Goal: Information Seeking & Learning: Learn about a topic

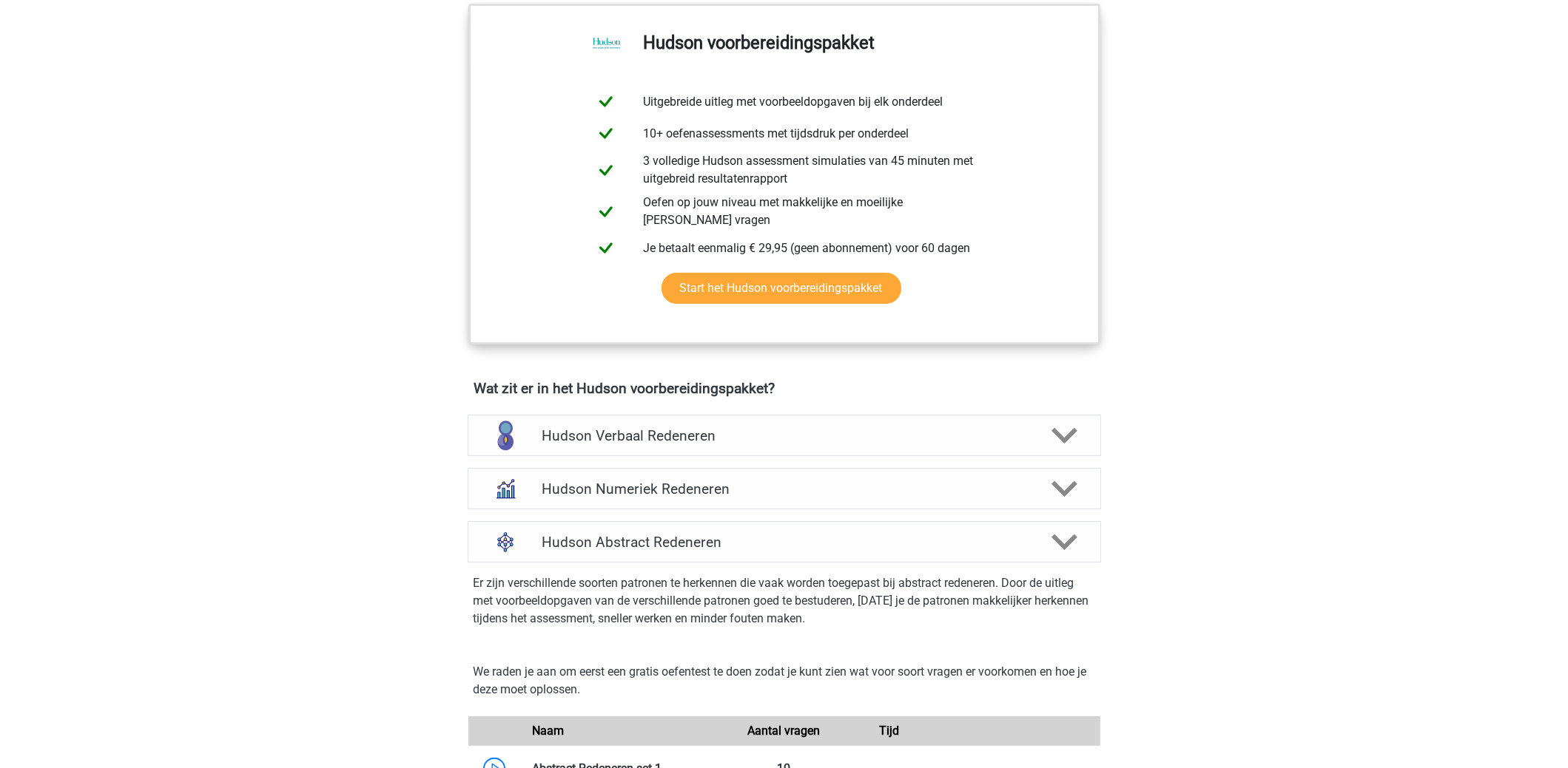
scroll to position [591, 0]
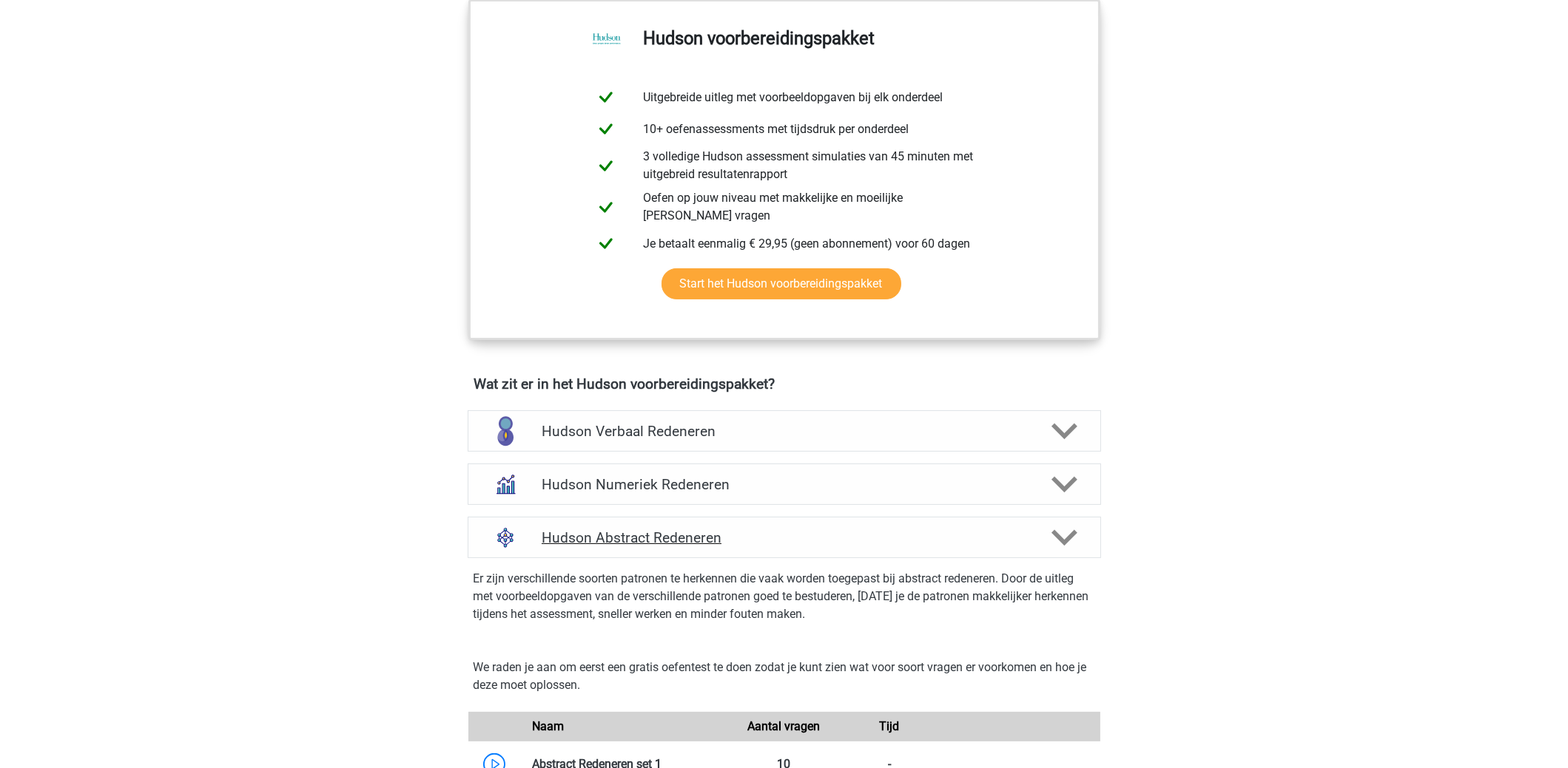
click at [614, 530] on h4 "Hudson Abstract Redeneren" at bounding box center [783, 538] width 485 height 17
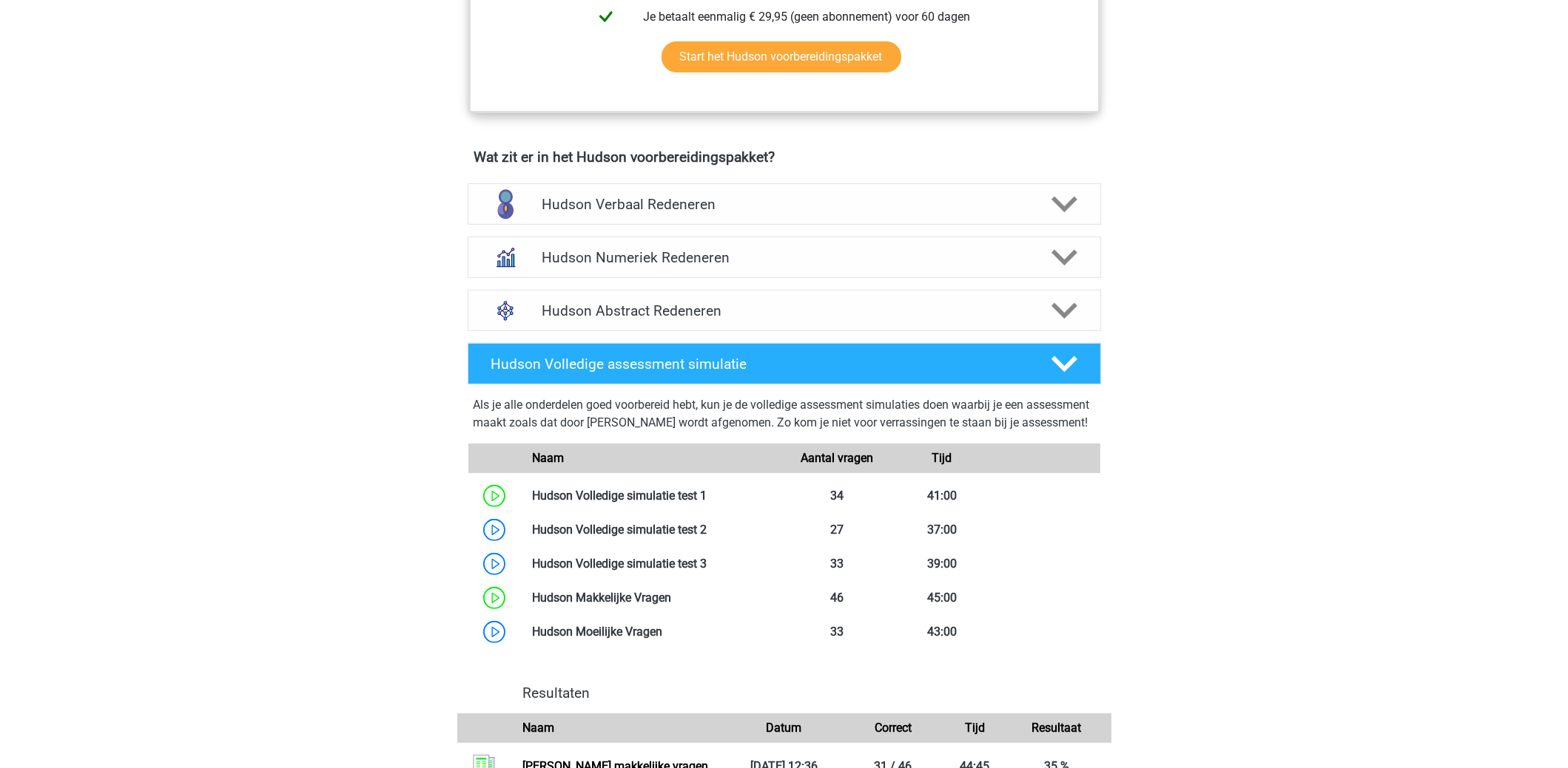
scroll to position [813, 0]
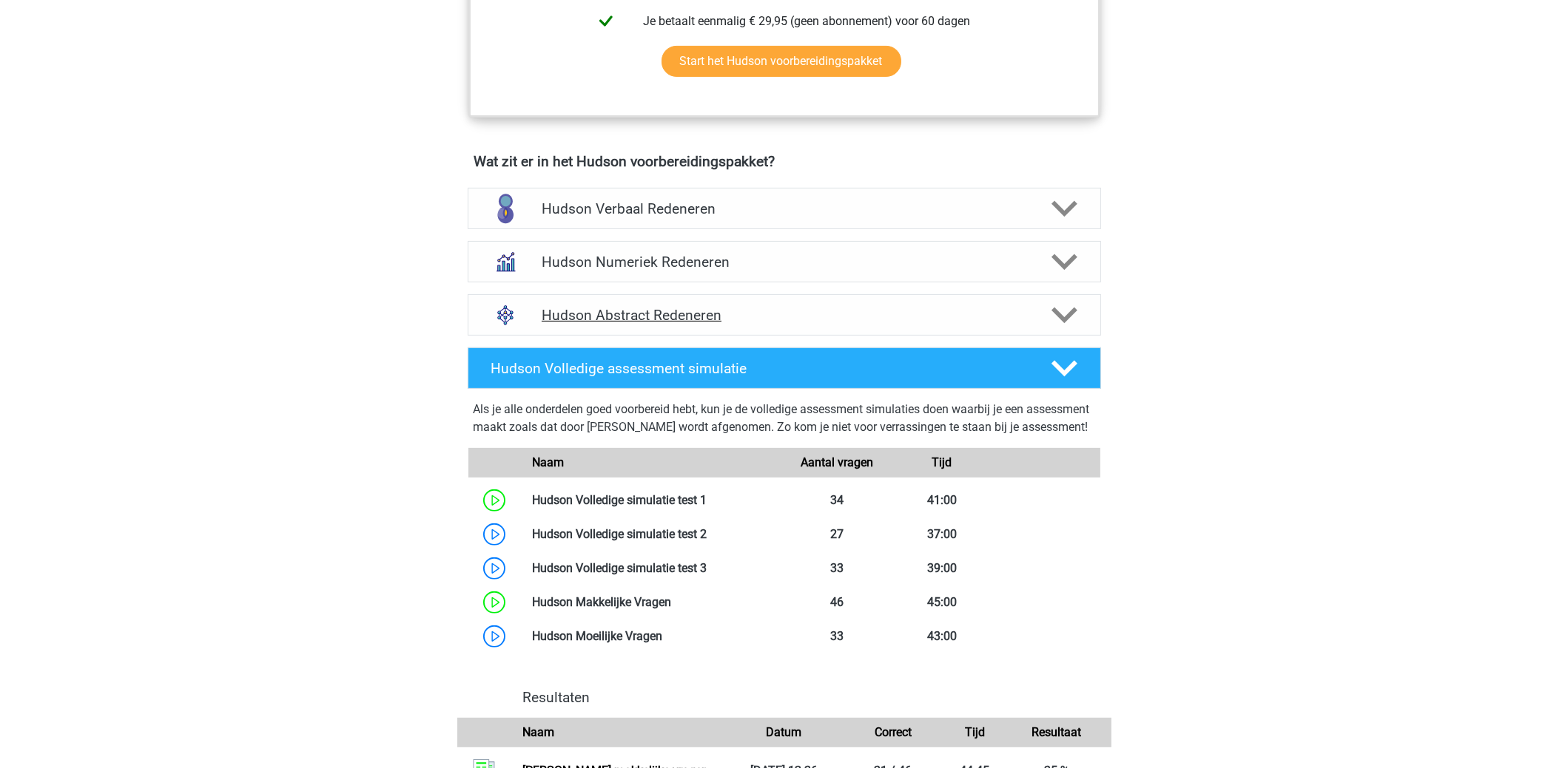
click at [590, 320] on h4 "Hudson Abstract Redeneren" at bounding box center [783, 316] width 485 height 17
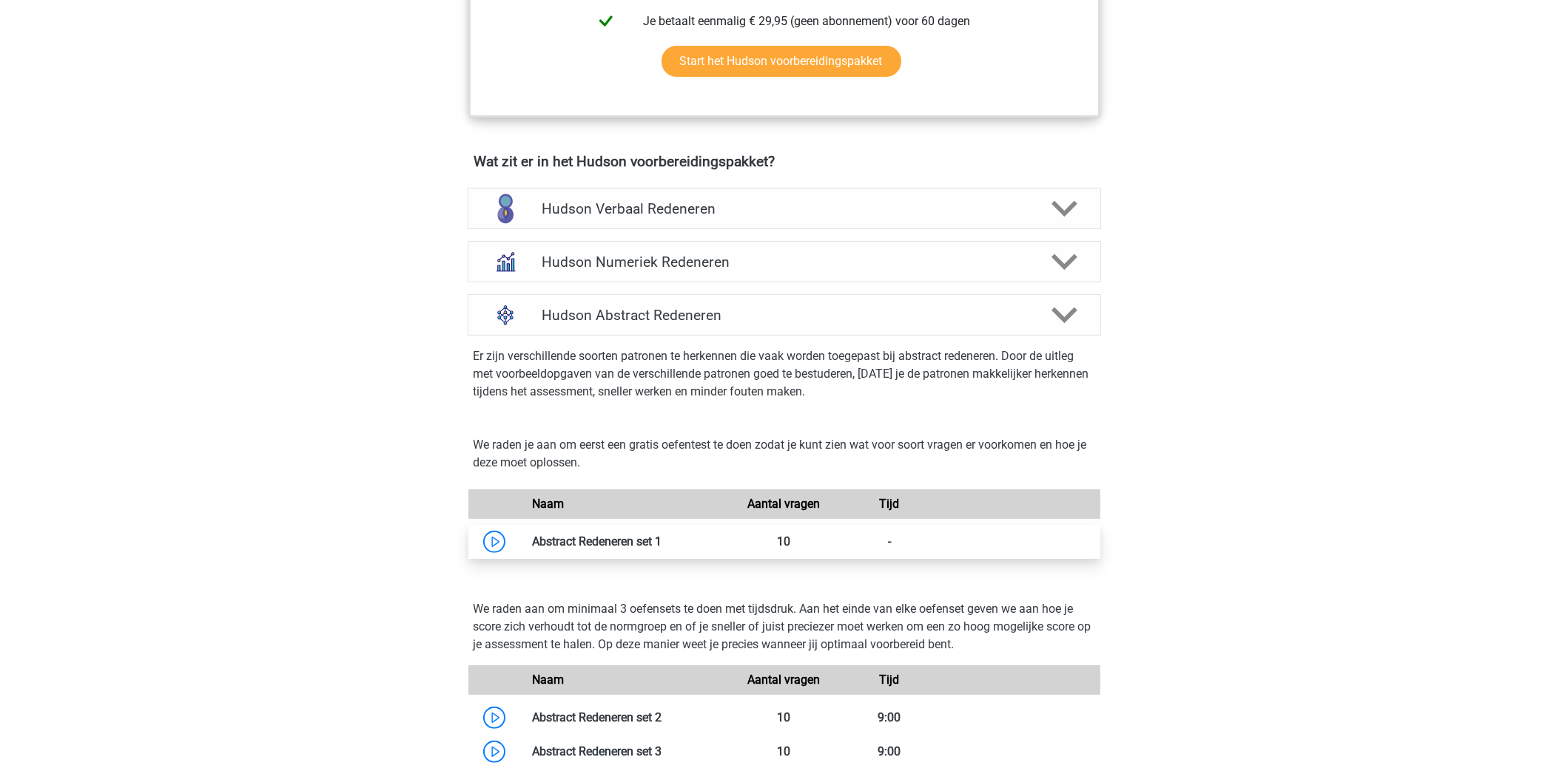
click at [662, 535] on link at bounding box center [662, 542] width 0 height 14
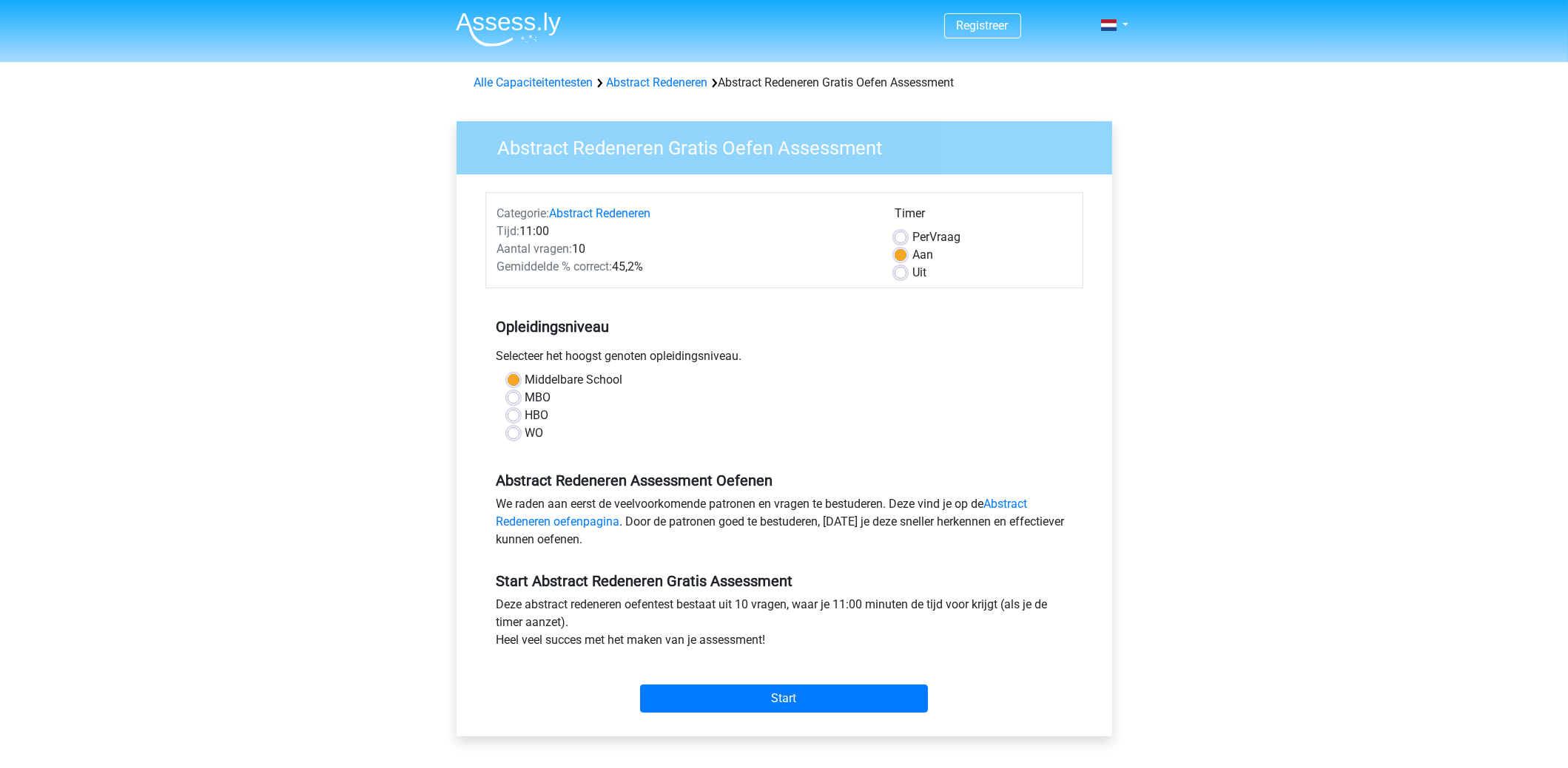
click at [546, 419] on label "HBO" at bounding box center [537, 415] width 23 height 17
click at [519, 419] on input "HBO" at bounding box center [513, 413] width 12 height 15
radio input "true"
click at [546, 431] on div "WO" at bounding box center [784, 433] width 553 height 17
drag, startPoint x: 533, startPoint y: 433, endPoint x: 585, endPoint y: 453, distance: 55.7
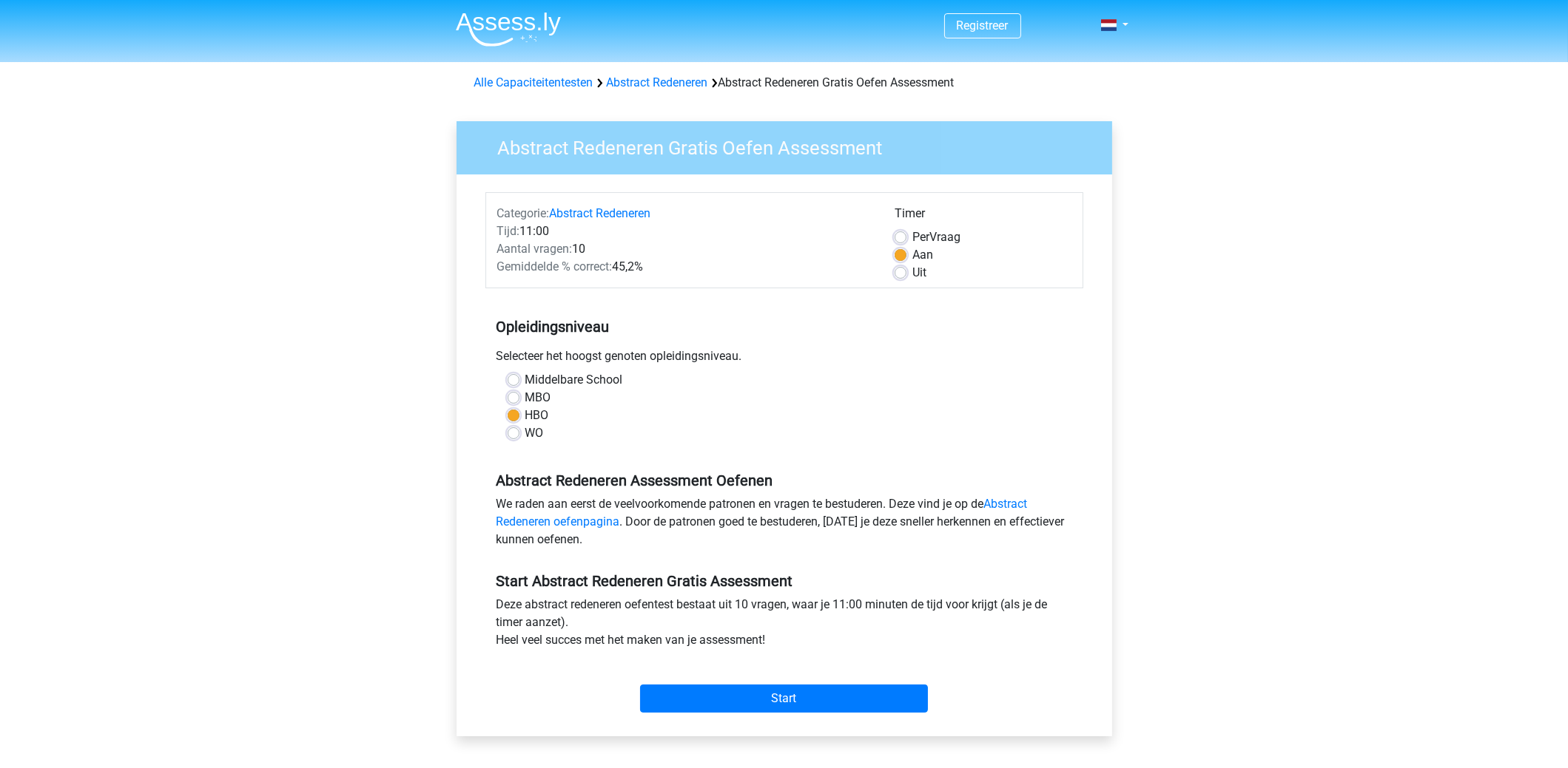
click at [535, 433] on label "WO" at bounding box center [534, 433] width 18 height 17
click at [519, 433] on input "WO" at bounding box center [513, 432] width 12 height 15
radio input "true"
click at [820, 692] on input "Start" at bounding box center [784, 699] width 288 height 28
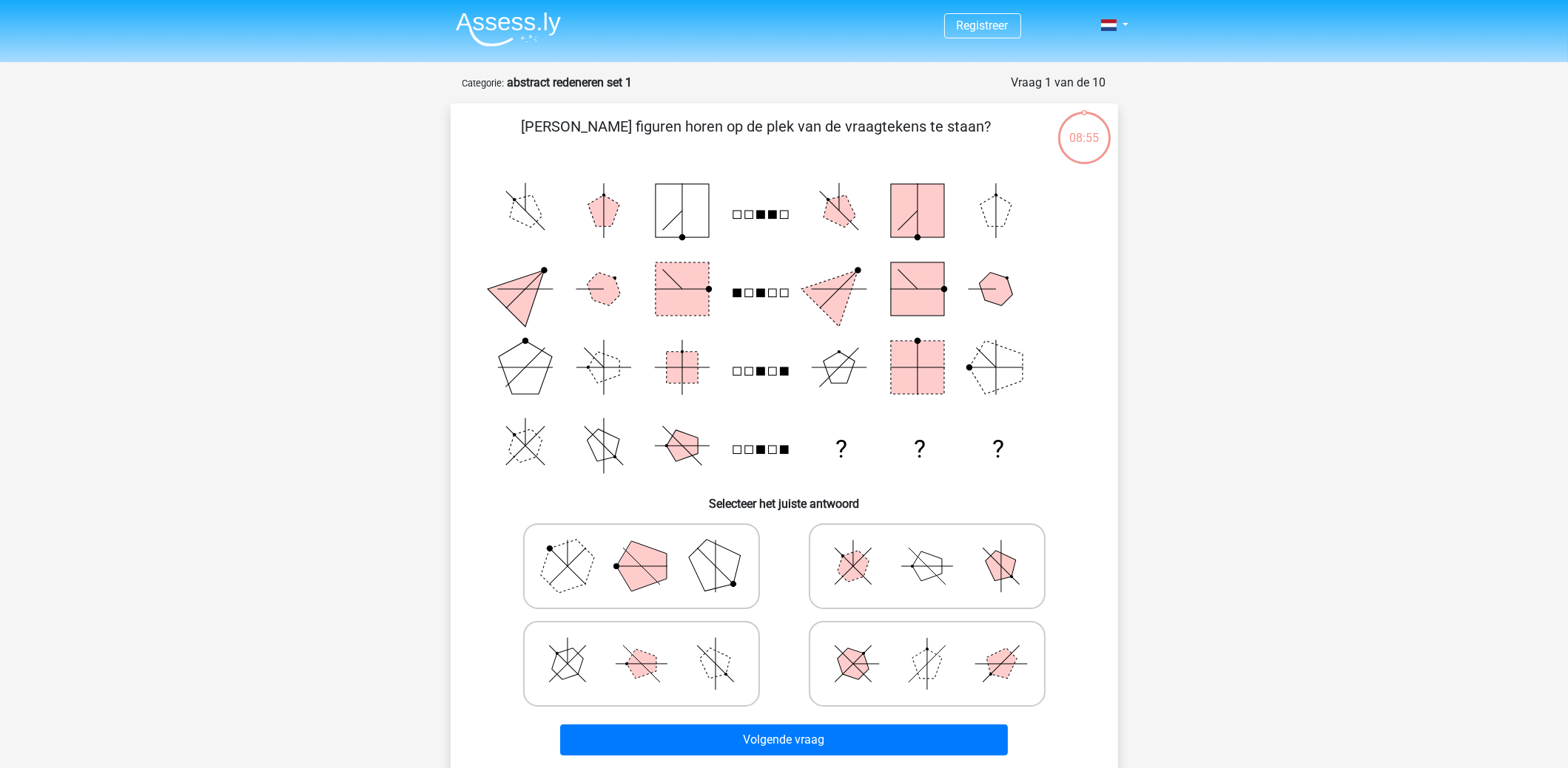
click at [667, 581] on icon at bounding box center [642, 566] width 222 height 74
click at [651, 548] on input "radio" at bounding box center [646, 543] width 10 height 10
radio input "true"
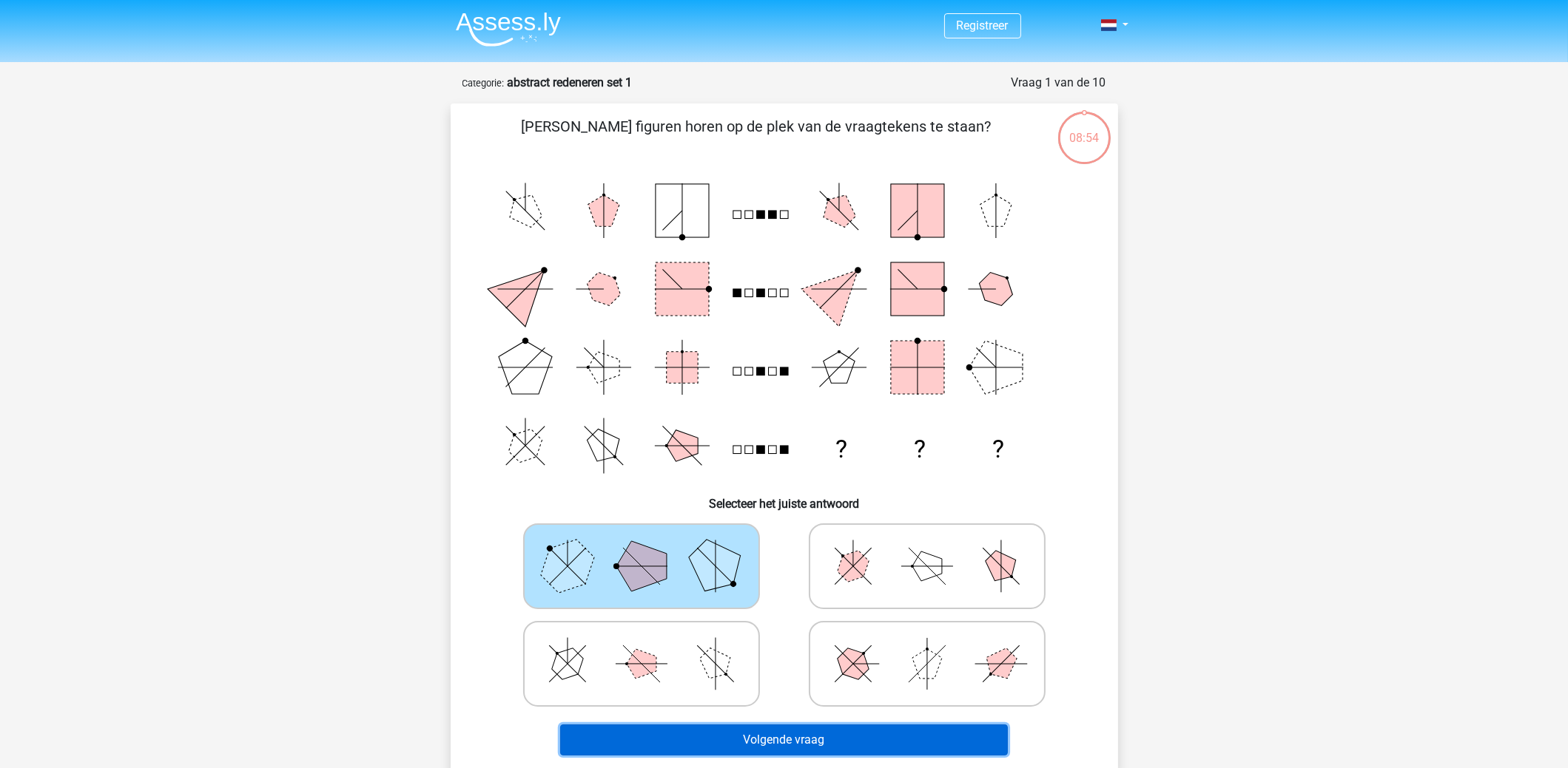
click at [758, 735] on button "Volgende vraag" at bounding box center [784, 740] width 448 height 31
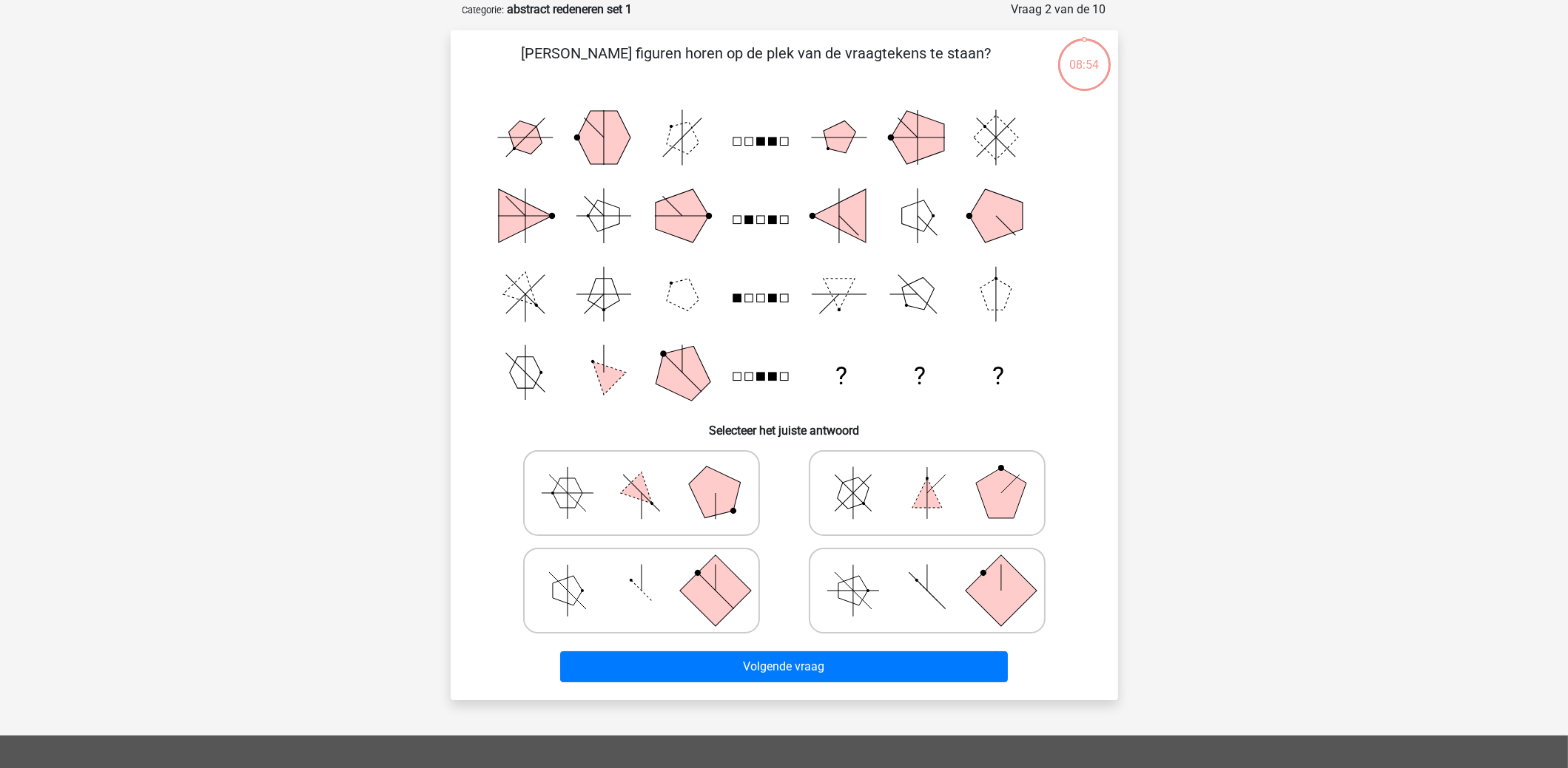
scroll to position [73, 0]
click at [675, 592] on icon at bounding box center [642, 590] width 222 height 74
click at [651, 572] on input "radio" at bounding box center [646, 567] width 10 height 10
radio input "true"
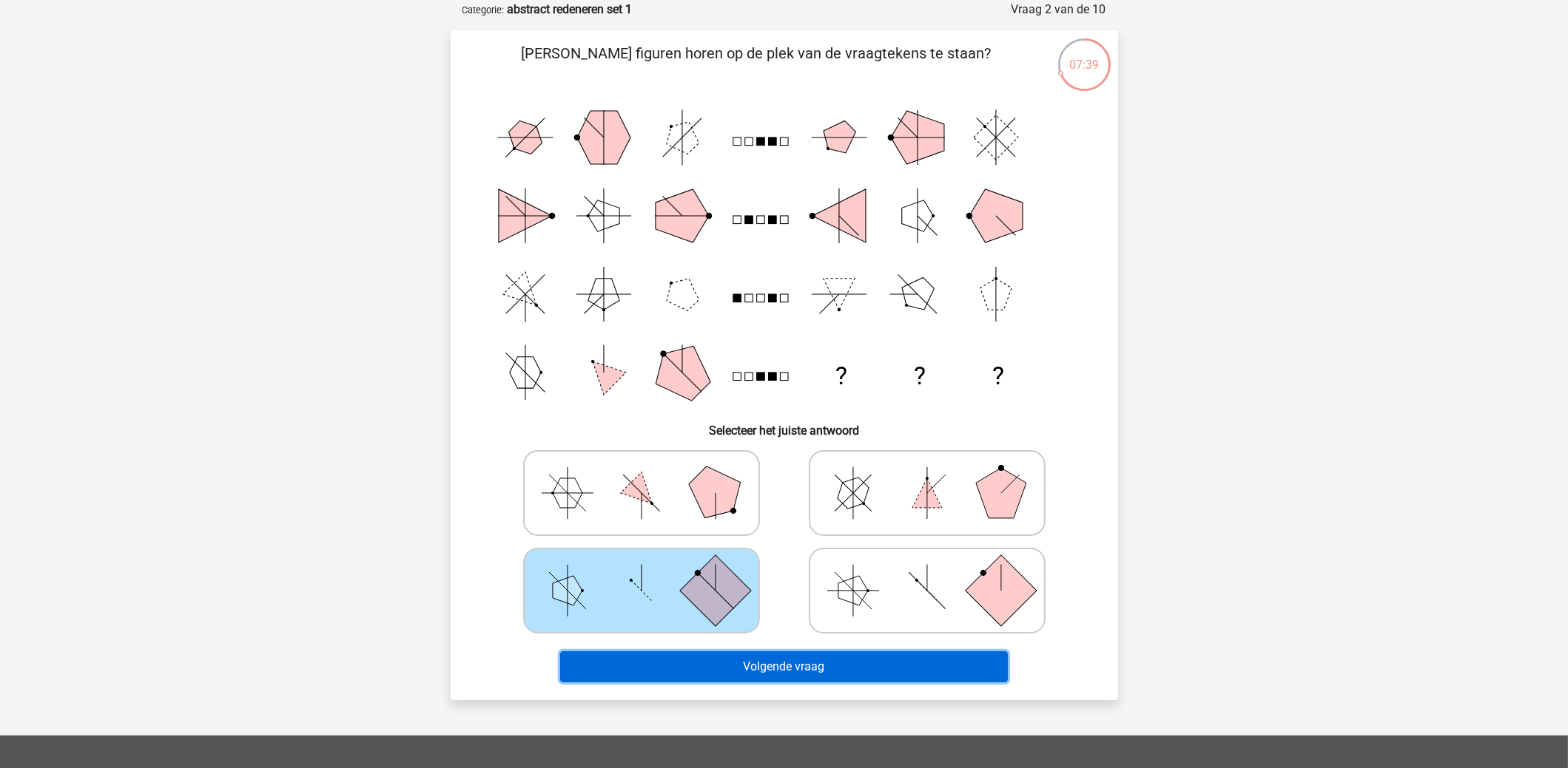
click at [728, 665] on button "Volgende vraag" at bounding box center [784, 667] width 448 height 31
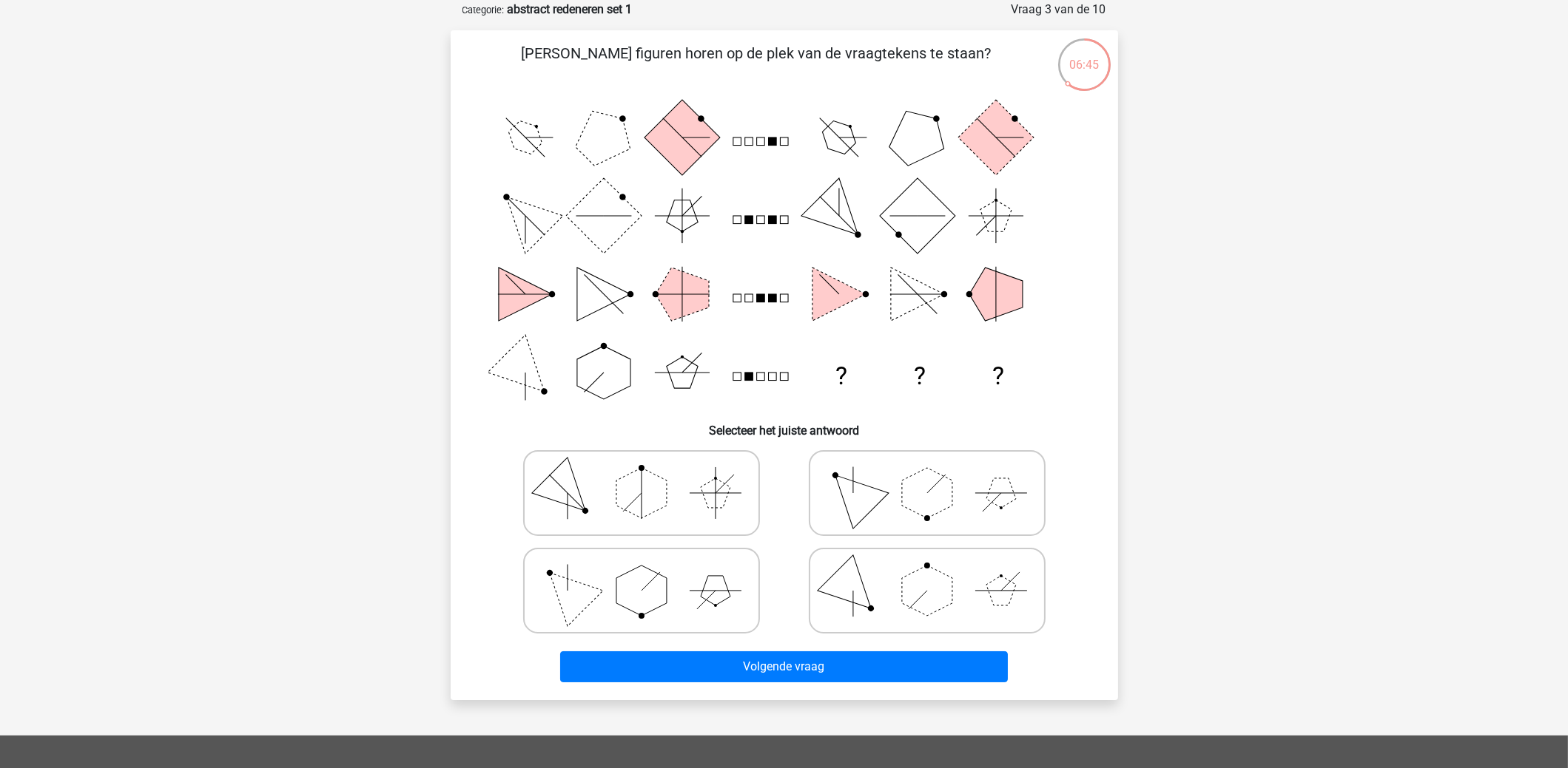
click at [632, 623] on icon at bounding box center [642, 590] width 222 height 74
click at [642, 572] on input "radio" at bounding box center [646, 567] width 10 height 10
radio input "true"
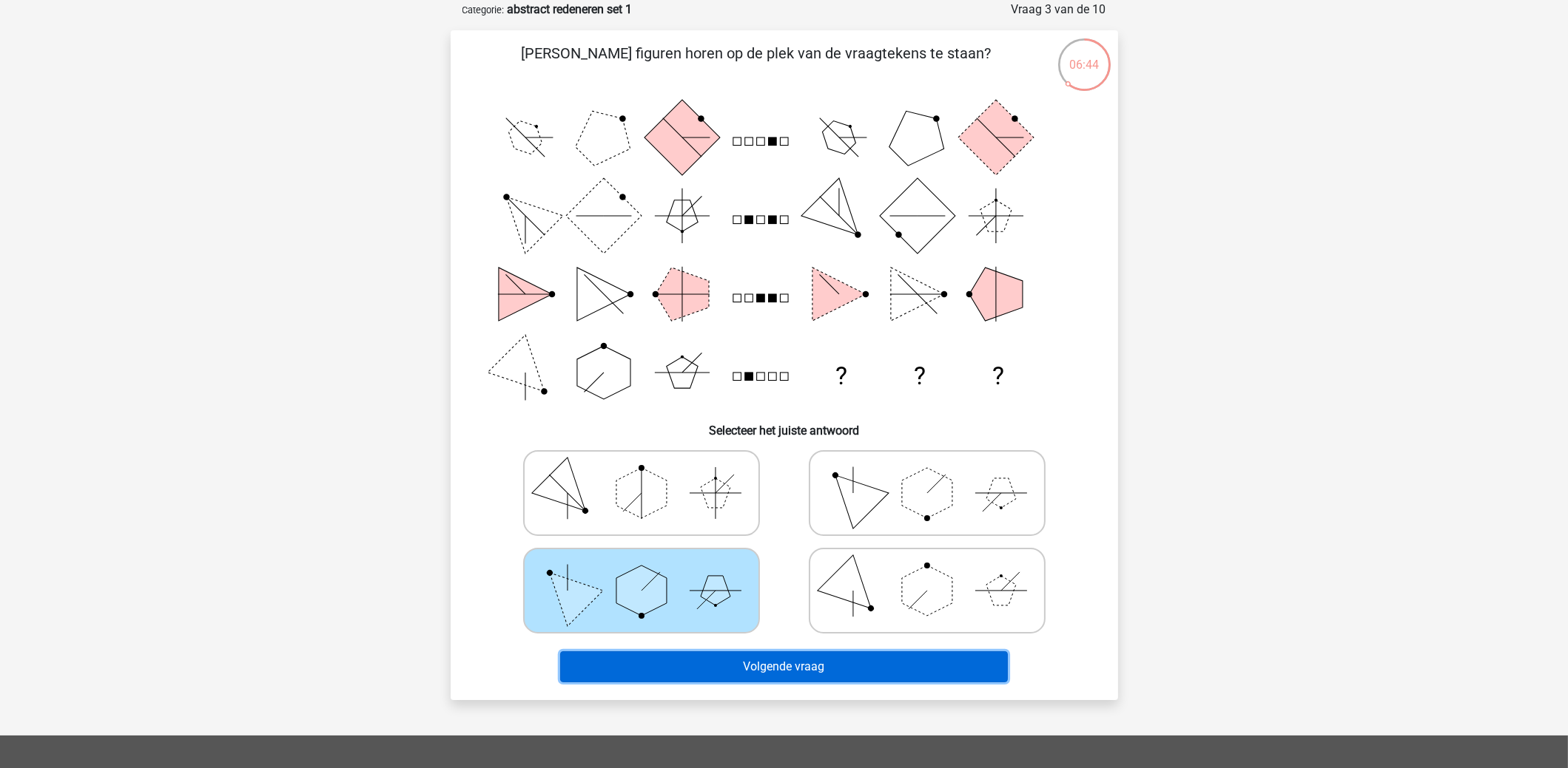
click at [662, 668] on button "Volgende vraag" at bounding box center [784, 667] width 448 height 31
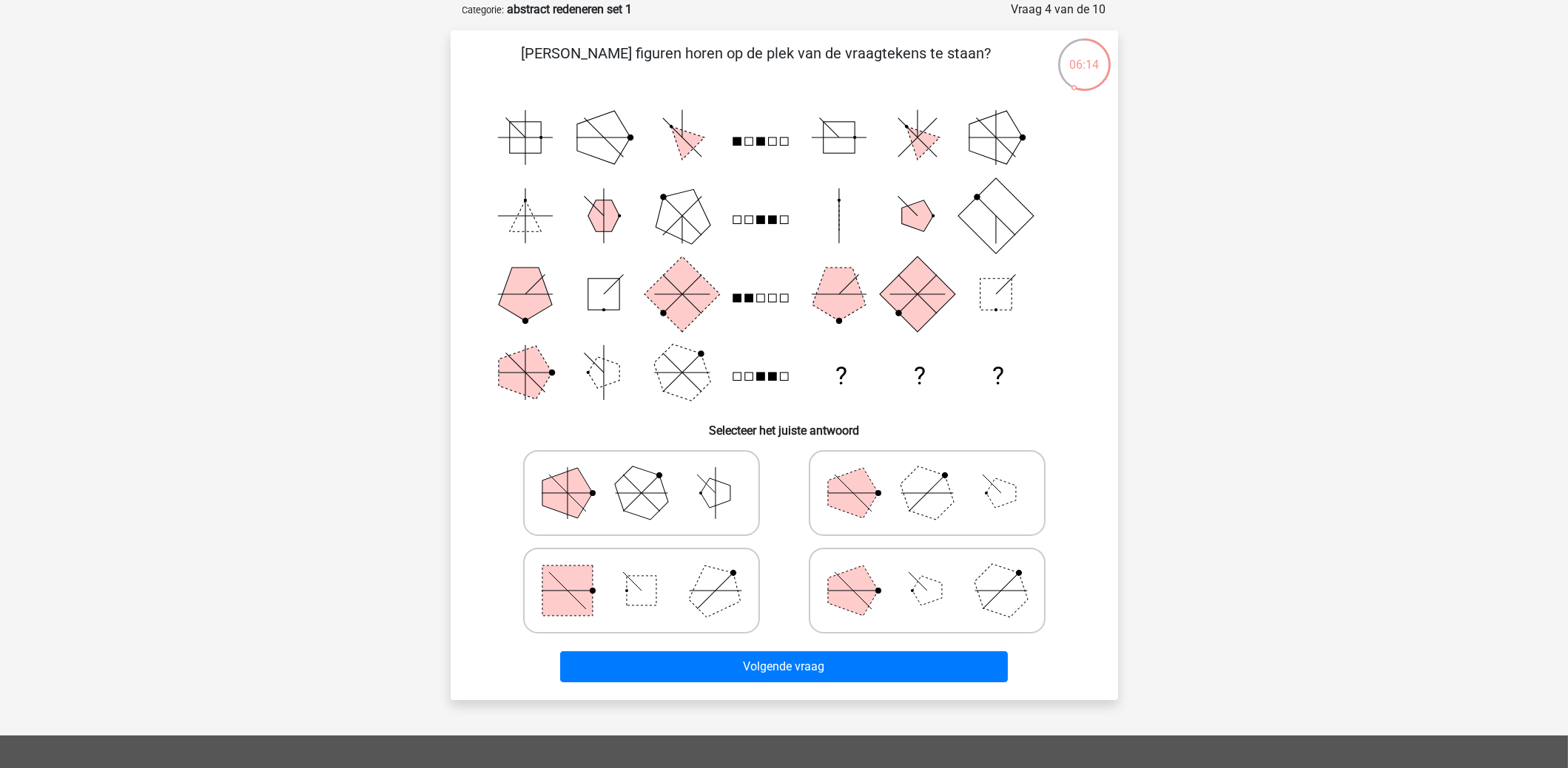
click at [638, 597] on rect at bounding box center [642, 591] width 29 height 29
click at [642, 572] on input "radio" at bounding box center [646, 567] width 10 height 10
radio input "true"
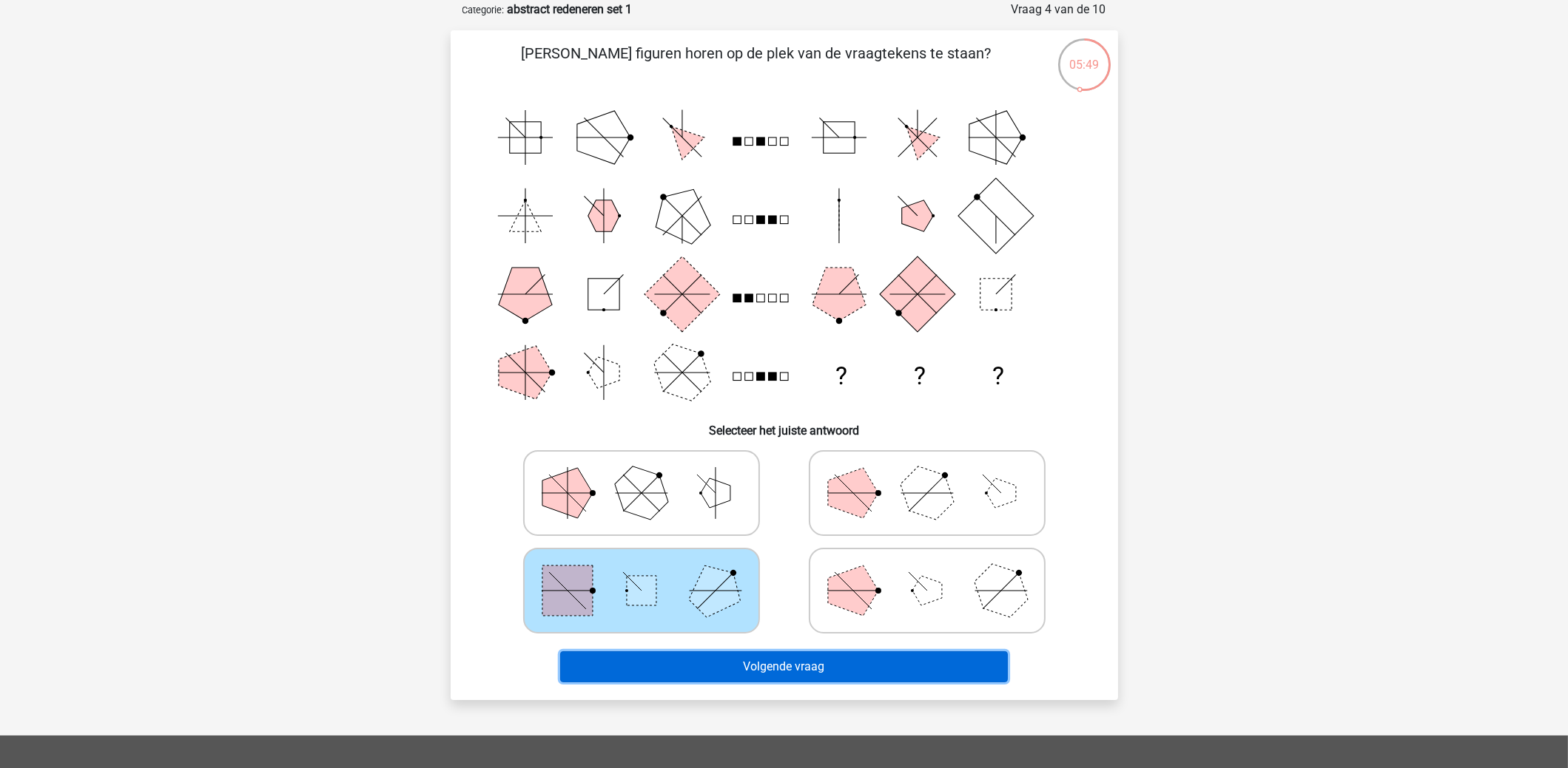
click at [710, 659] on button "Volgende vraag" at bounding box center [784, 667] width 448 height 31
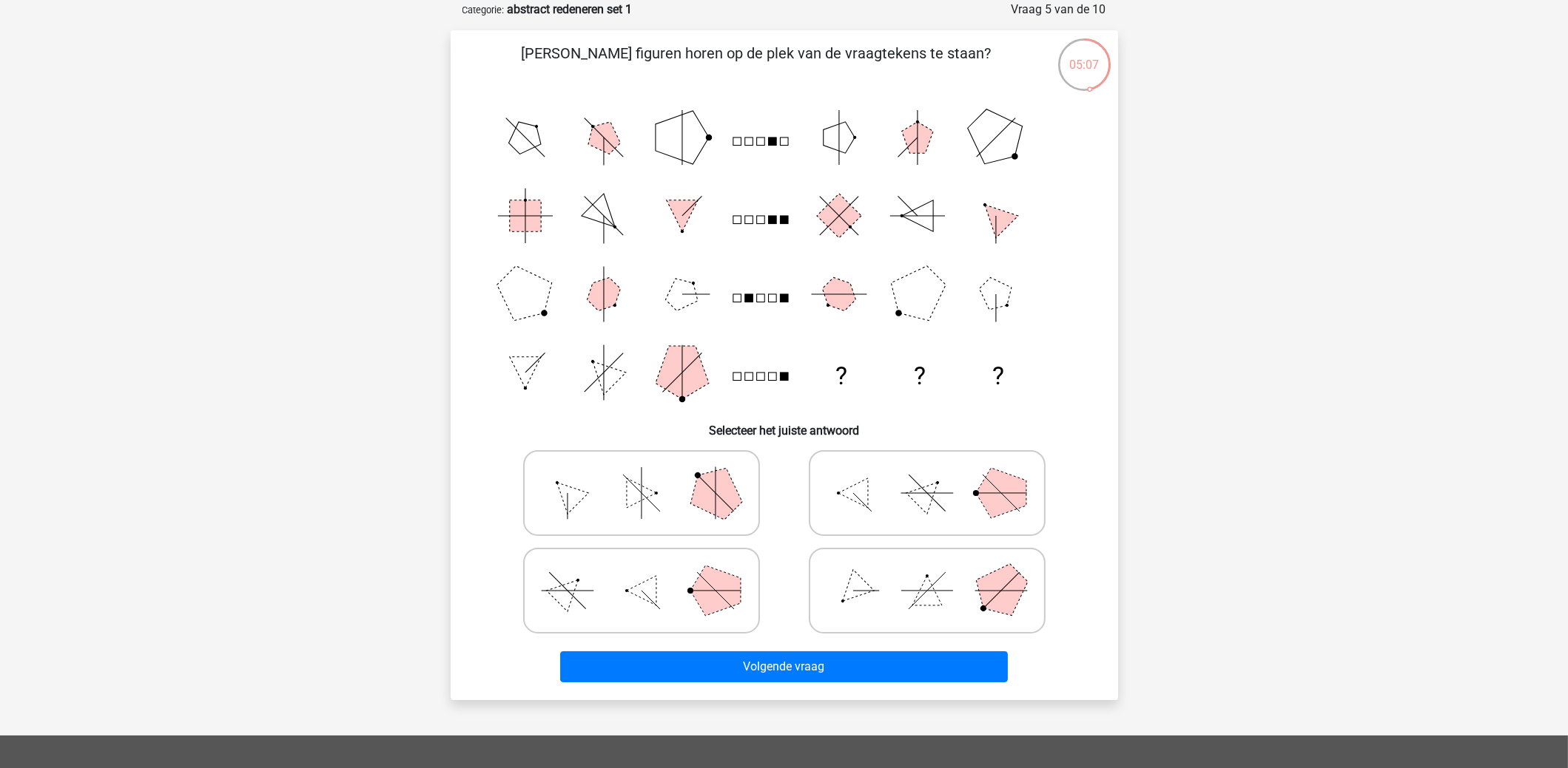
click at [707, 501] on polygon at bounding box center [715, 492] width 71 height 71
click at [651, 475] on input "radio" at bounding box center [646, 470] width 10 height 10
radio input "true"
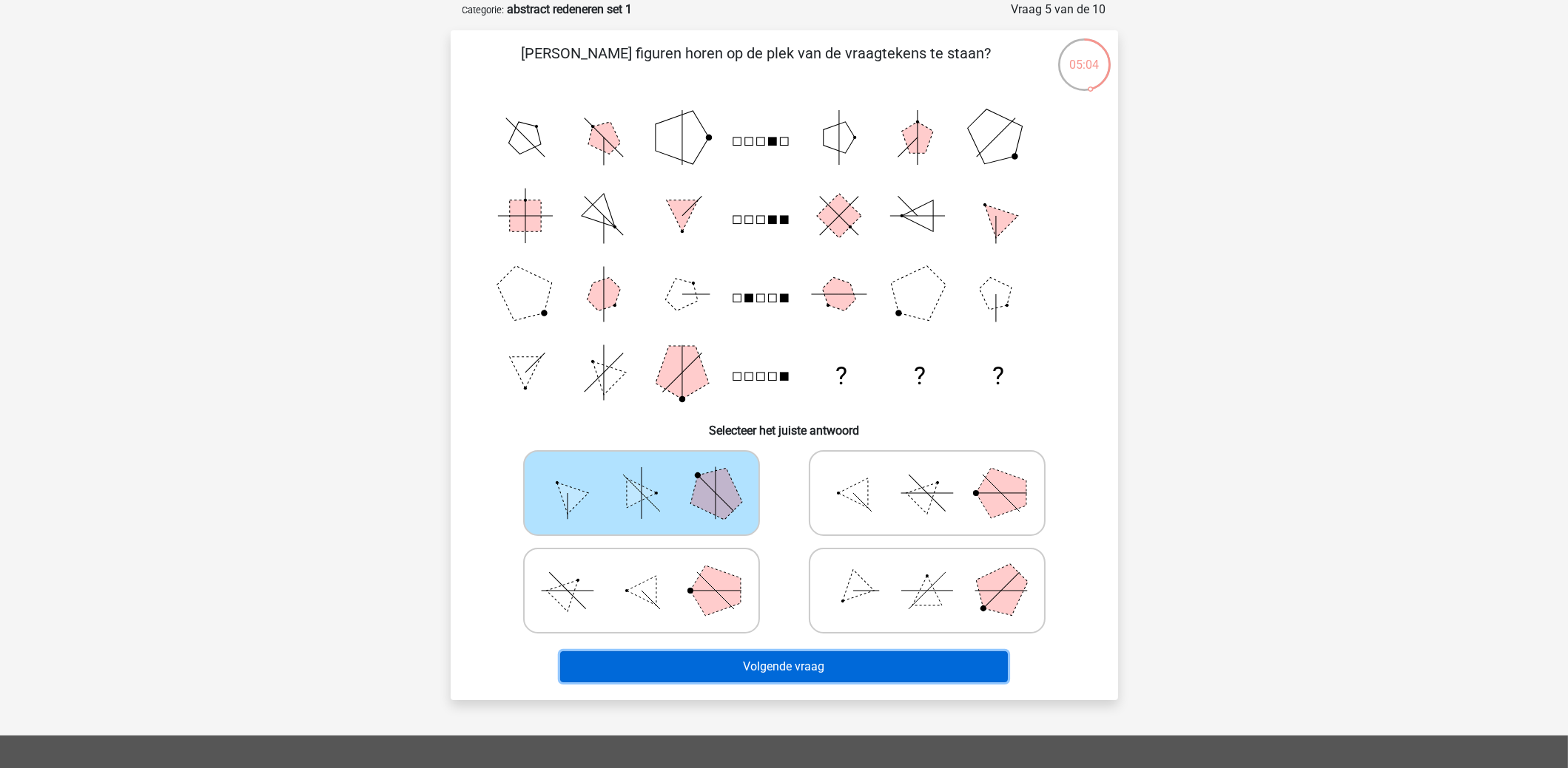
click at [774, 664] on button "Volgende vraag" at bounding box center [784, 667] width 448 height 31
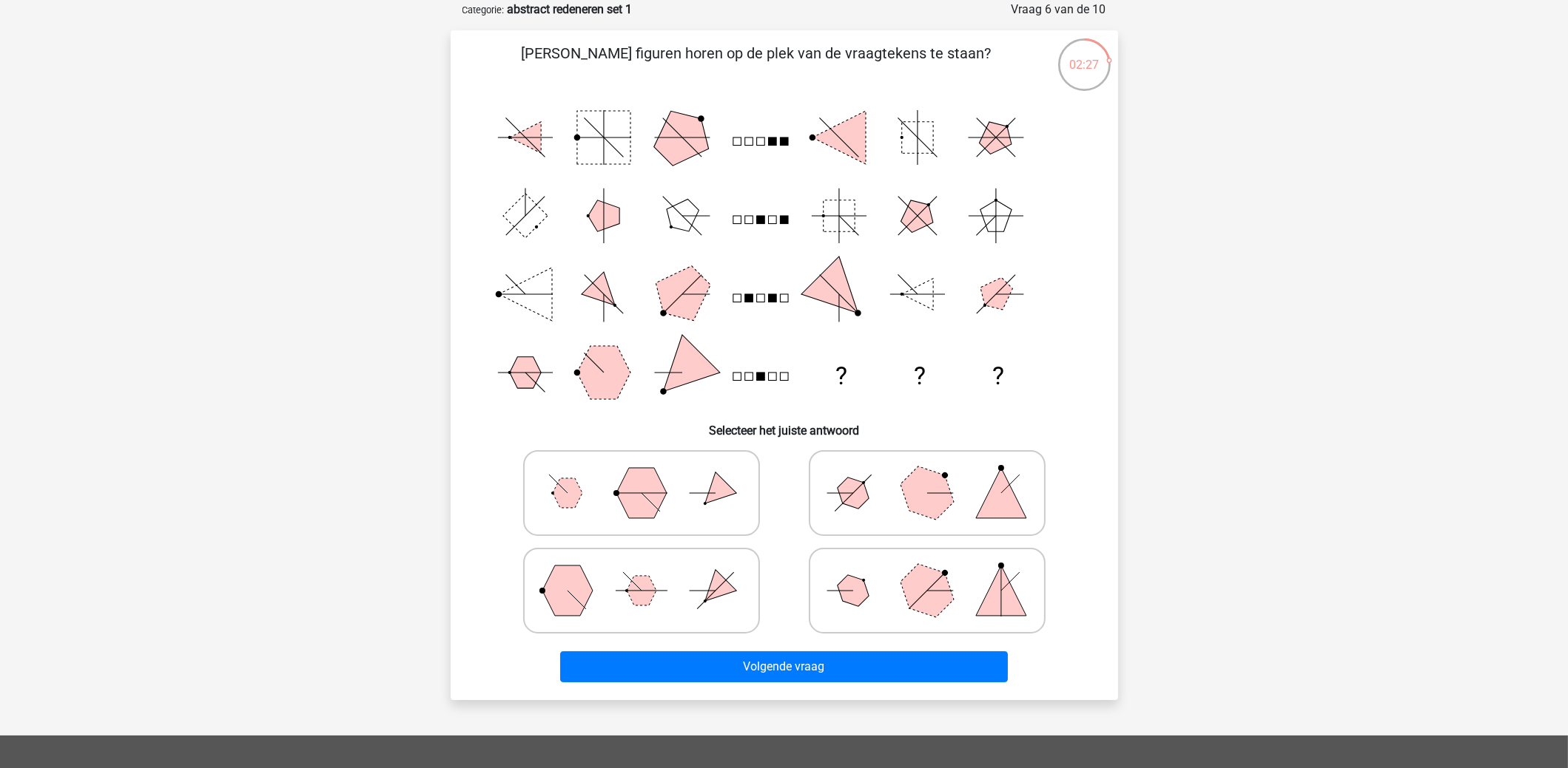
click at [888, 588] on icon at bounding box center [927, 590] width 222 height 74
click at [927, 572] on input "radio" at bounding box center [931, 567] width 10 height 10
radio input "true"
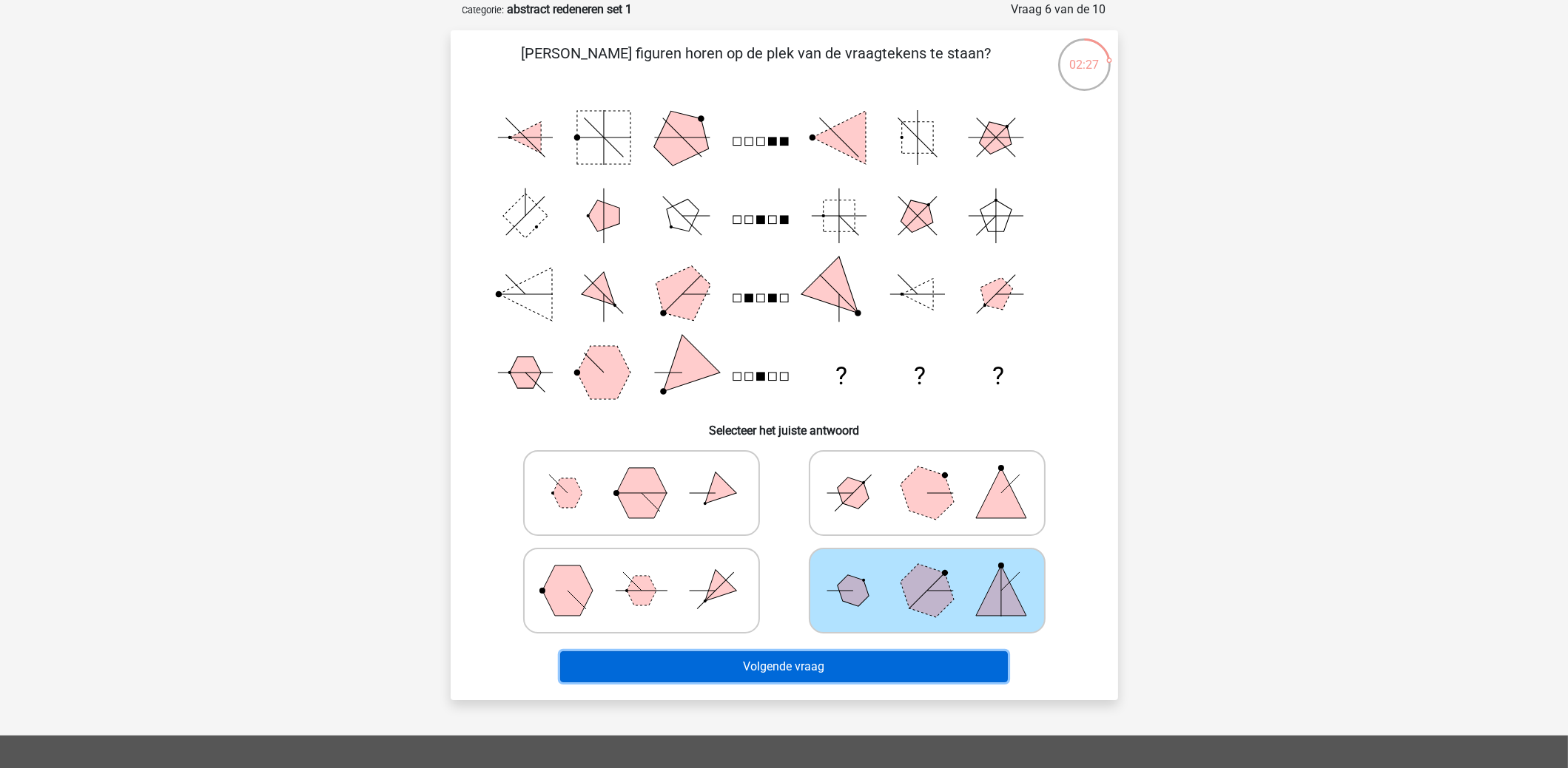
click at [875, 665] on button "Volgende vraag" at bounding box center [784, 667] width 448 height 31
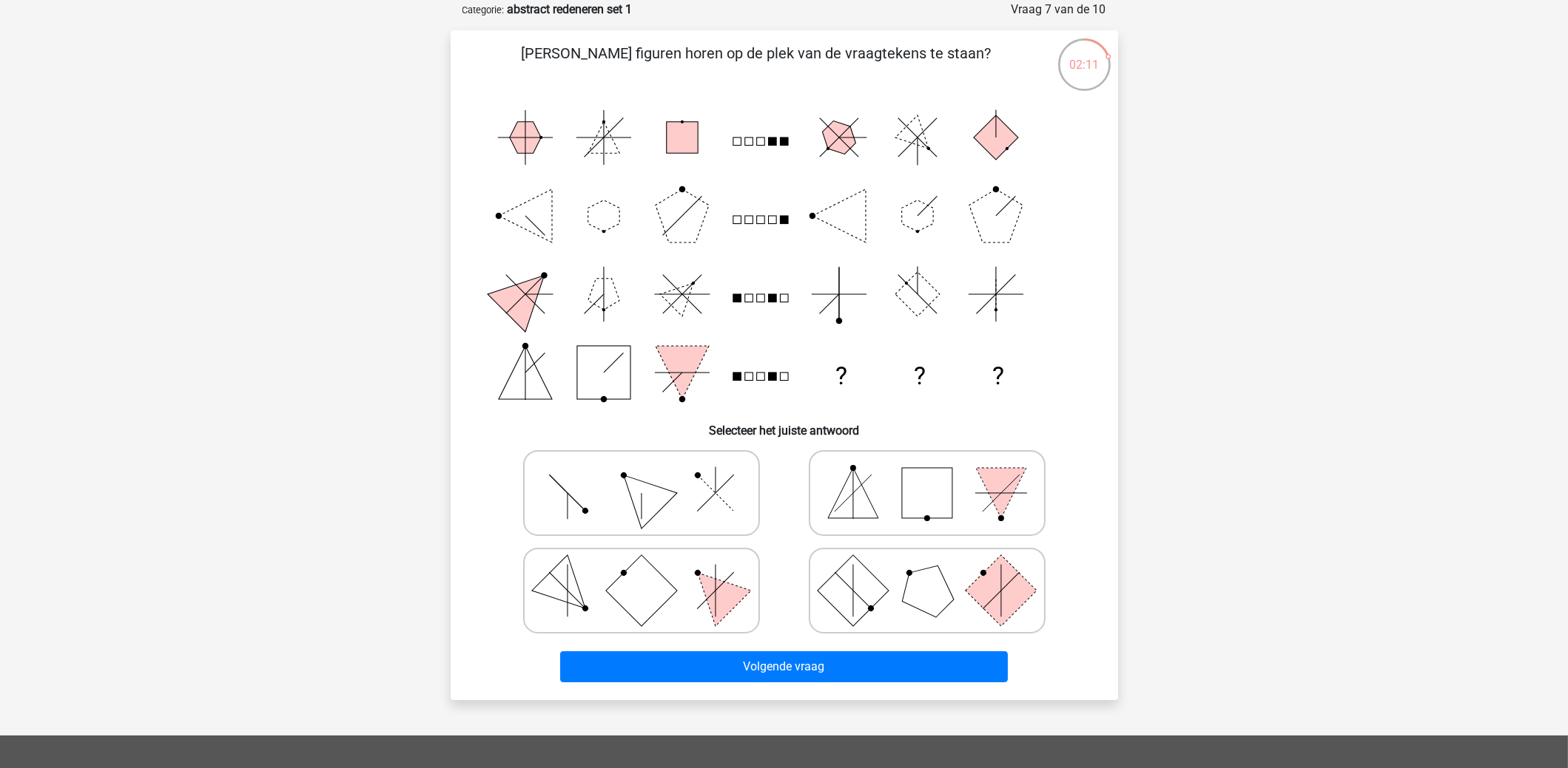
click at [619, 456] on icon at bounding box center [642, 492] width 222 height 74
click at [642, 465] on input "radio" at bounding box center [646, 470] width 10 height 10
radio input "true"
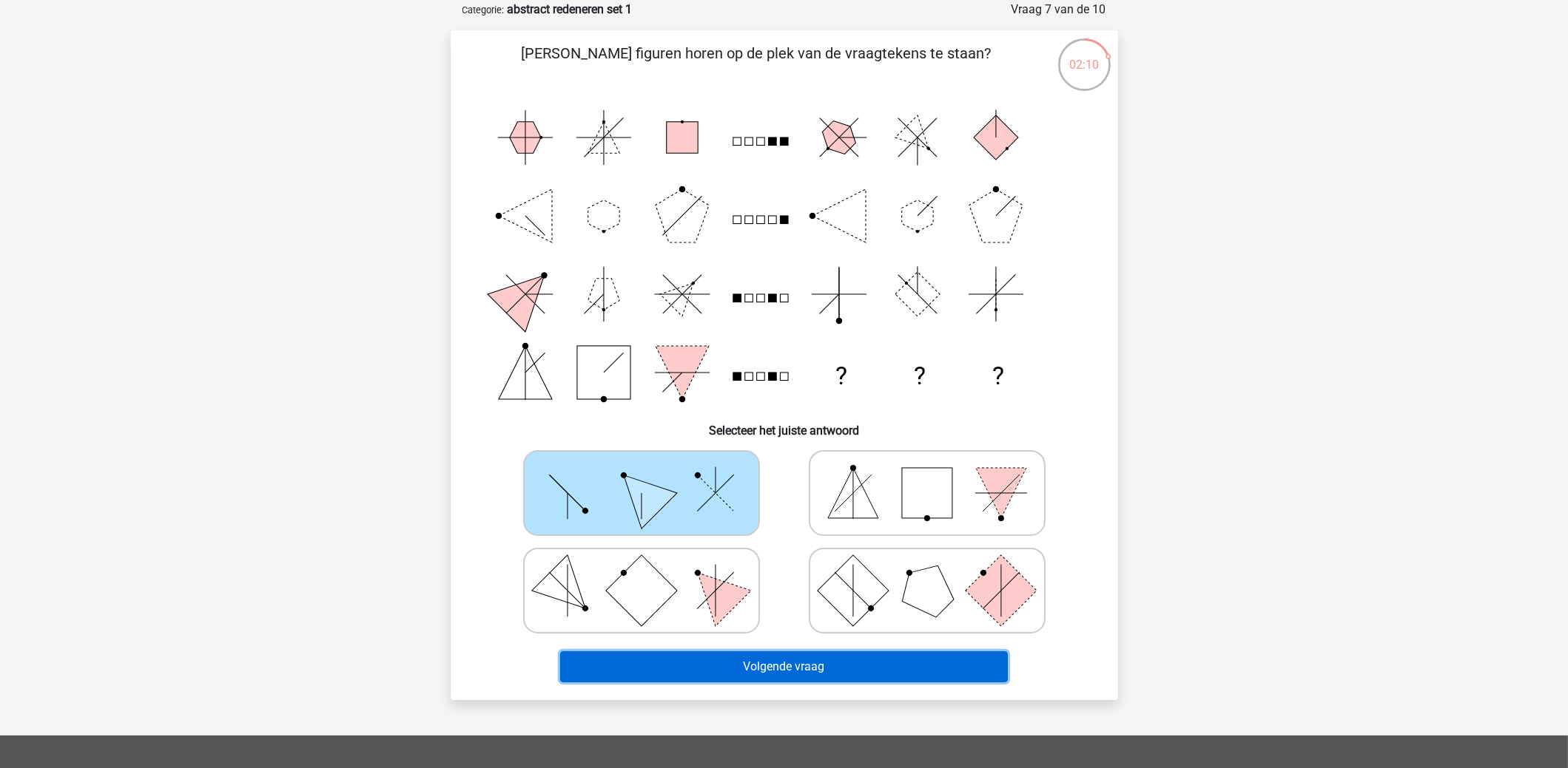
click at [818, 674] on button "Volgende vraag" at bounding box center [784, 667] width 448 height 31
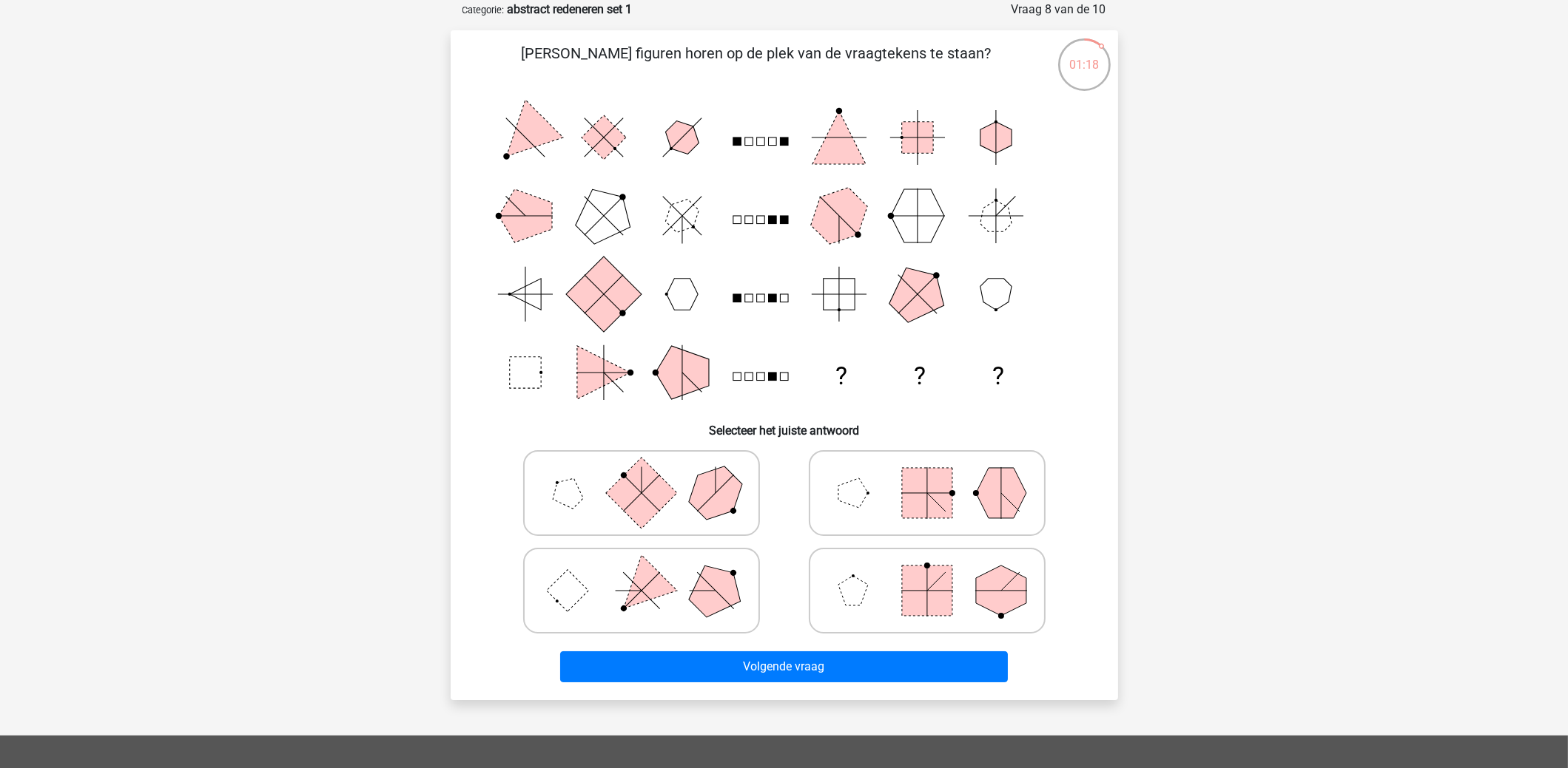
click at [863, 492] on polygon at bounding box center [853, 493] width 29 height 29
click at [927, 475] on input "radio" at bounding box center [931, 470] width 10 height 10
radio input "true"
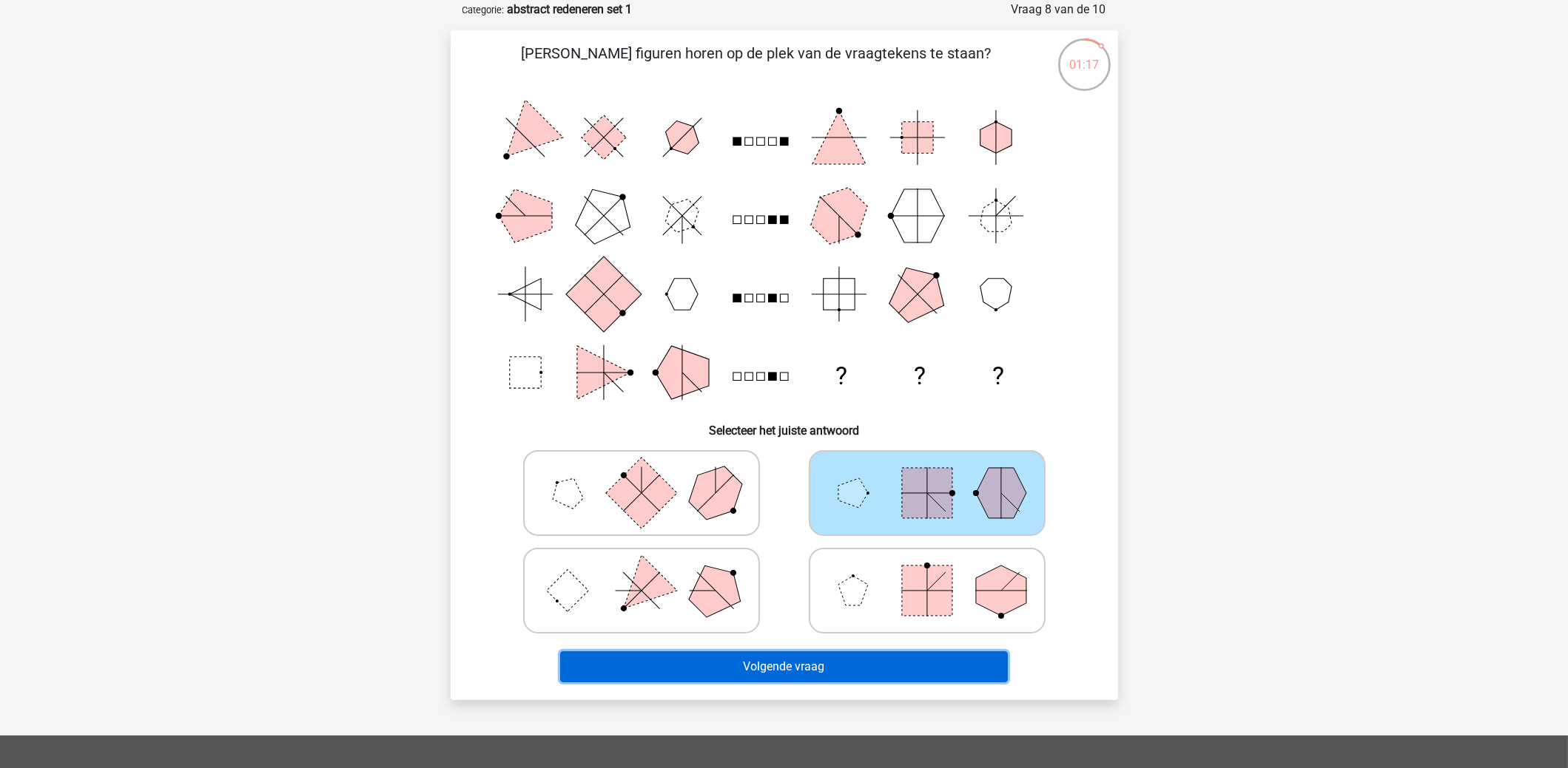
click at [881, 664] on button "Volgende vraag" at bounding box center [784, 667] width 448 height 31
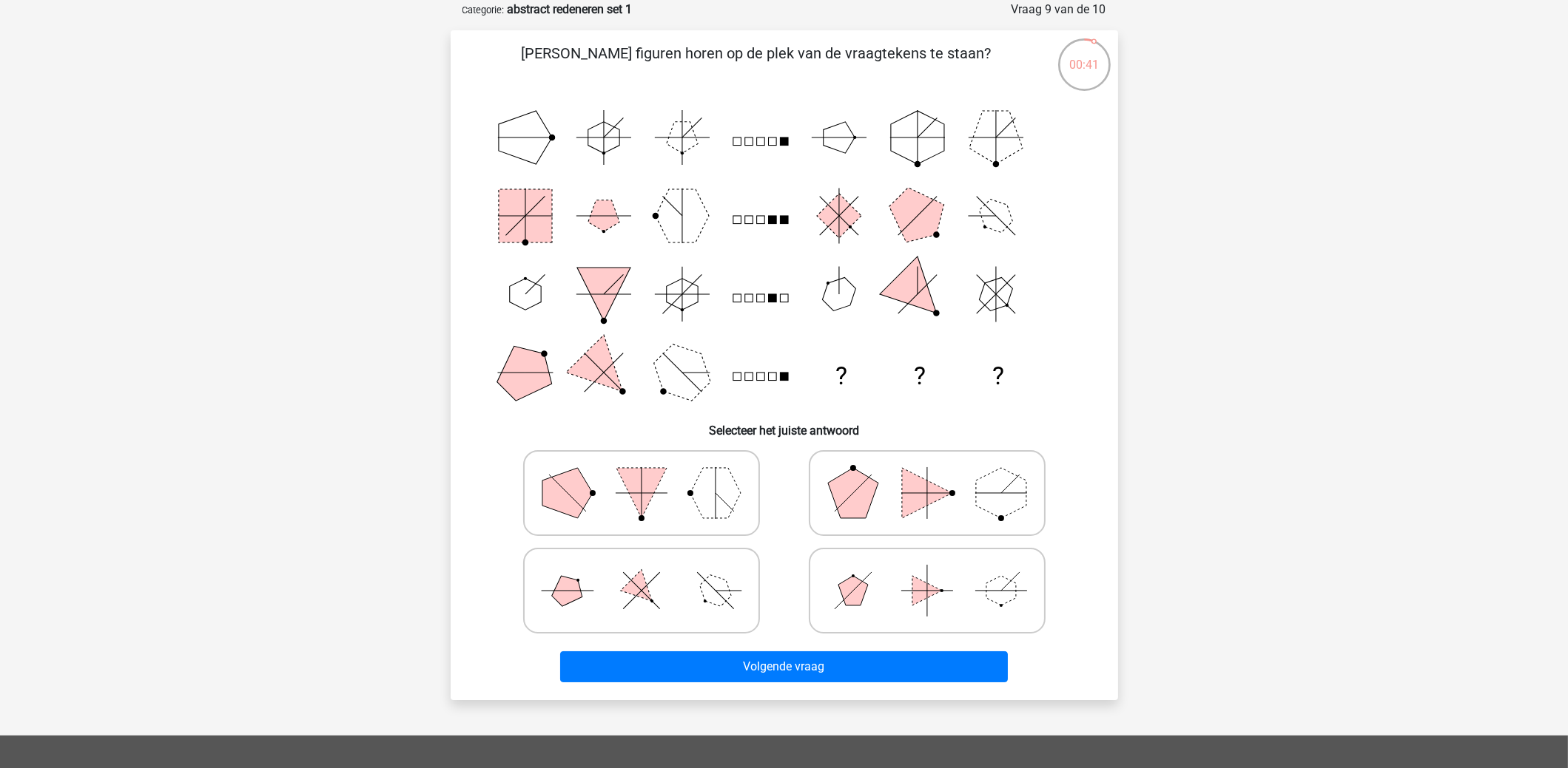
click at [742, 567] on icon at bounding box center [642, 590] width 222 height 74
click at [651, 567] on input "radio" at bounding box center [646, 567] width 10 height 10
radio input "true"
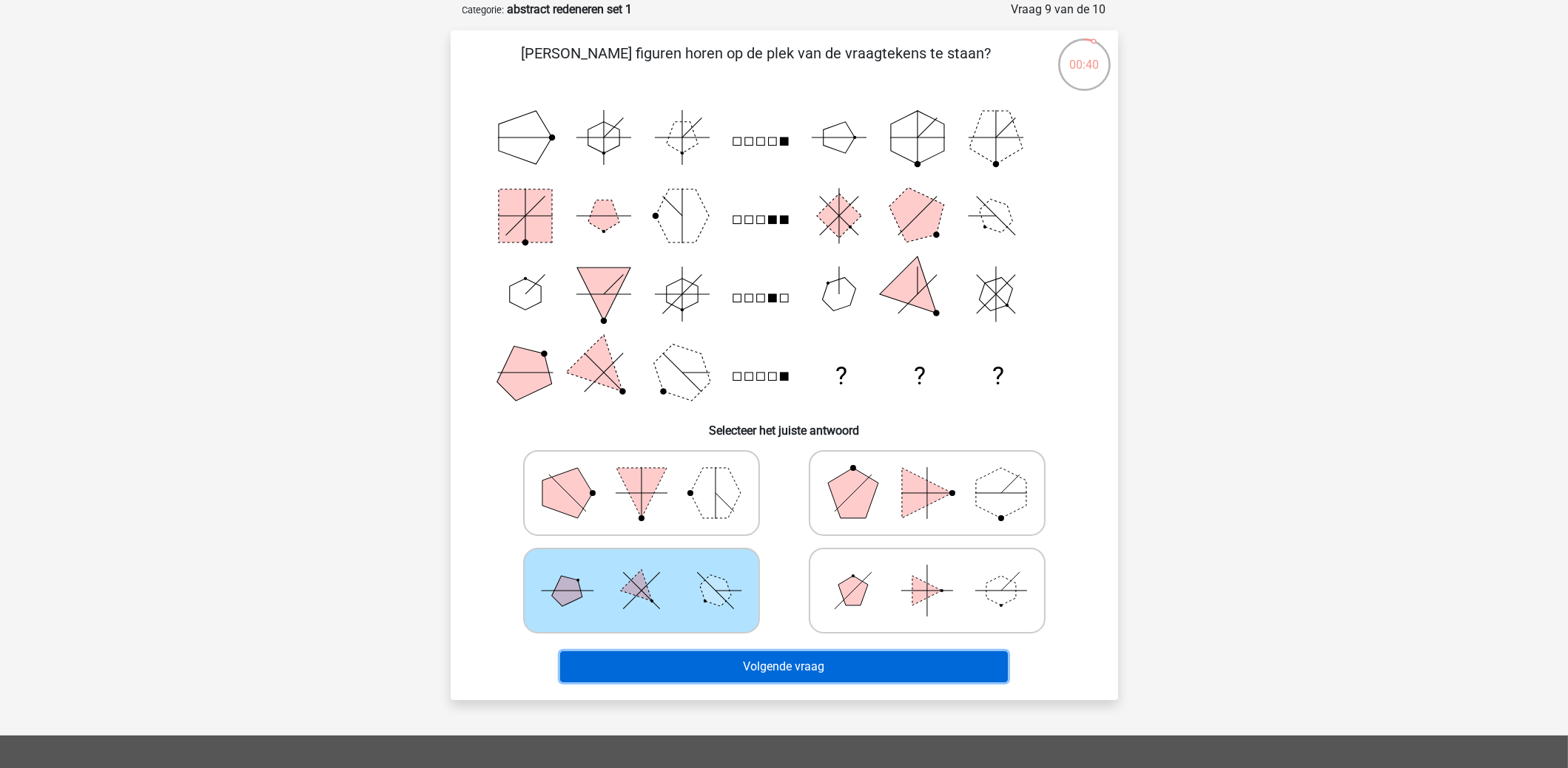
click at [818, 656] on button "Volgende vraag" at bounding box center [784, 667] width 448 height 31
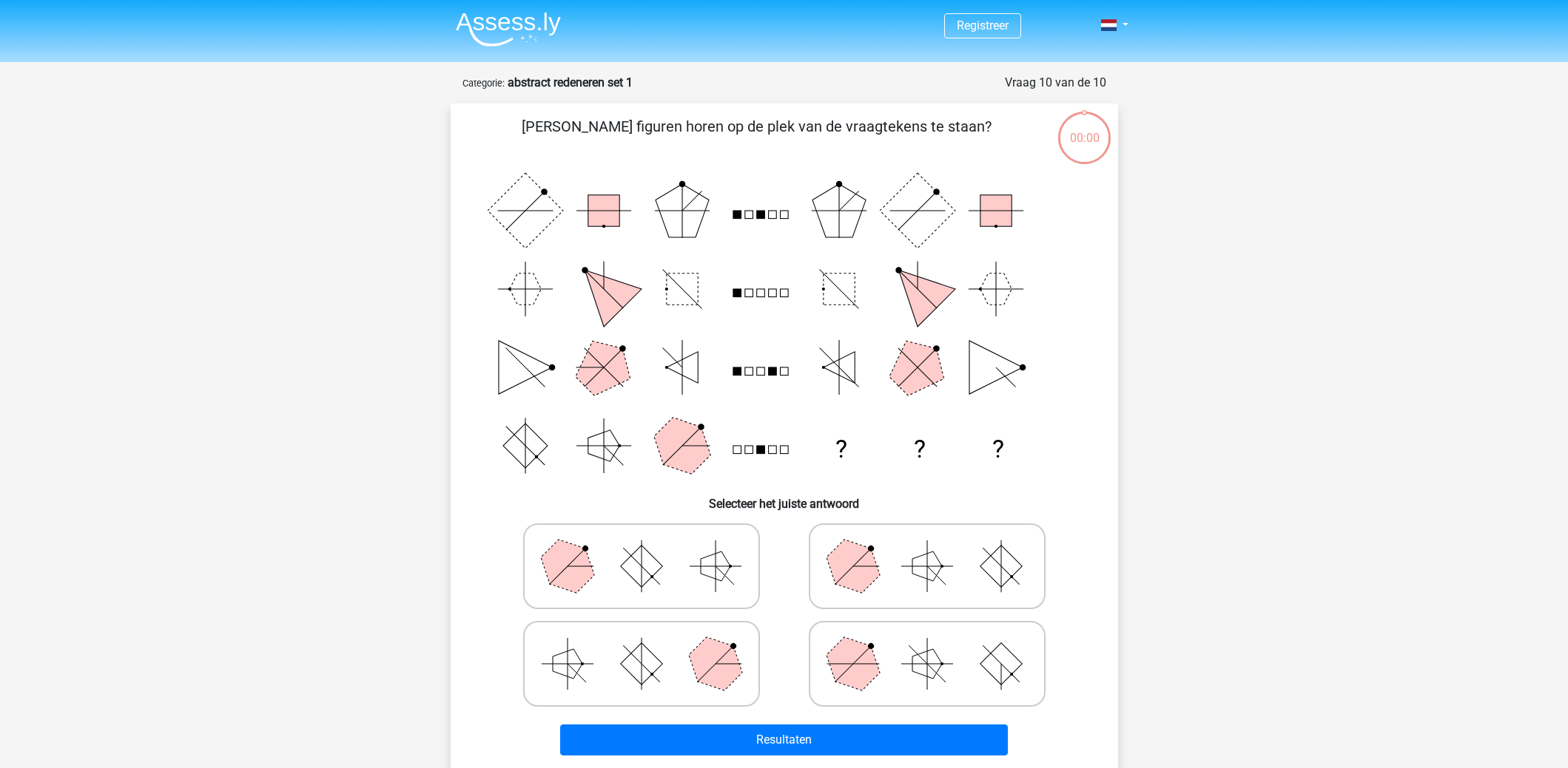
scroll to position [73, 0]
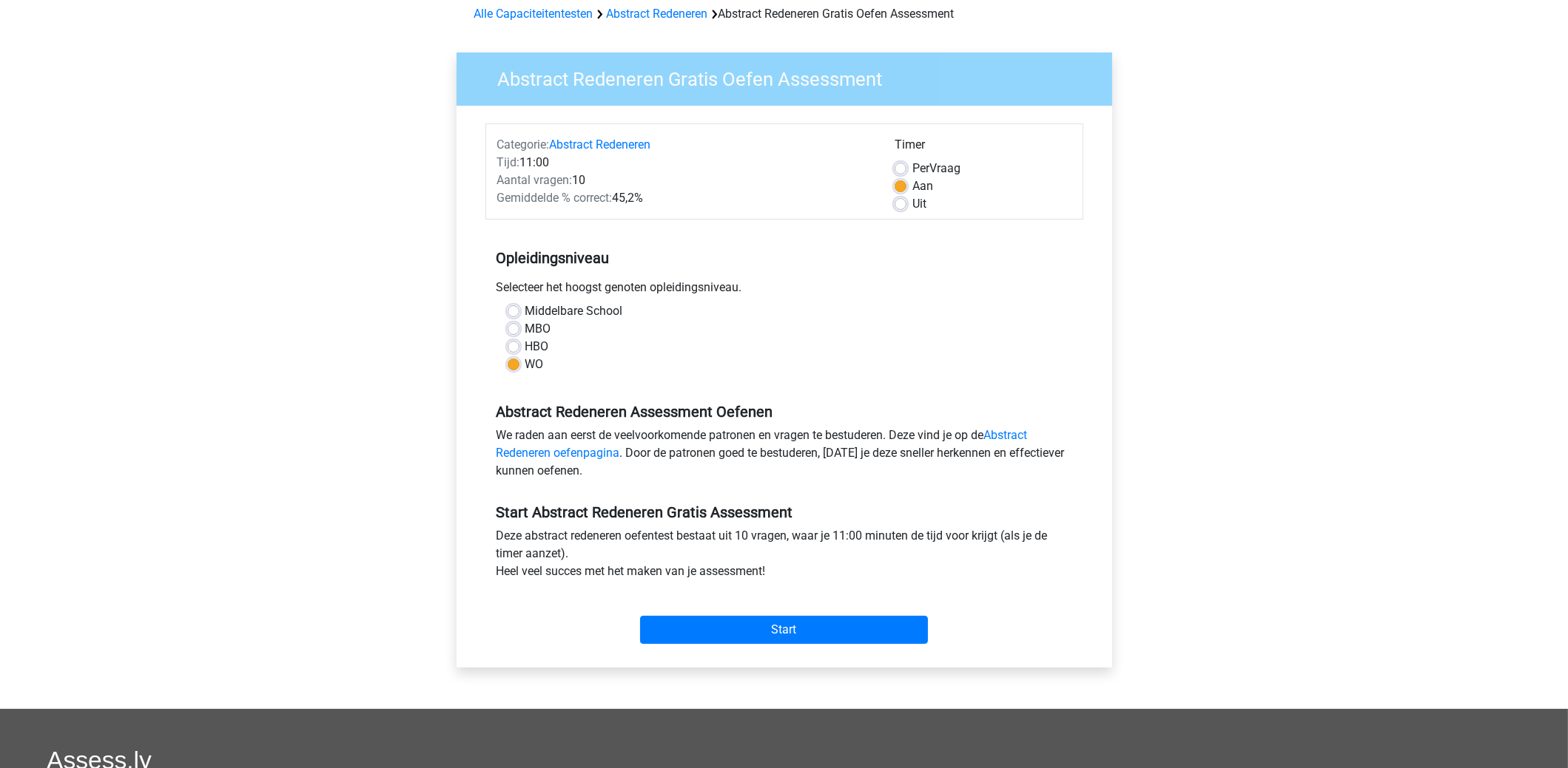
scroll to position [73, 0]
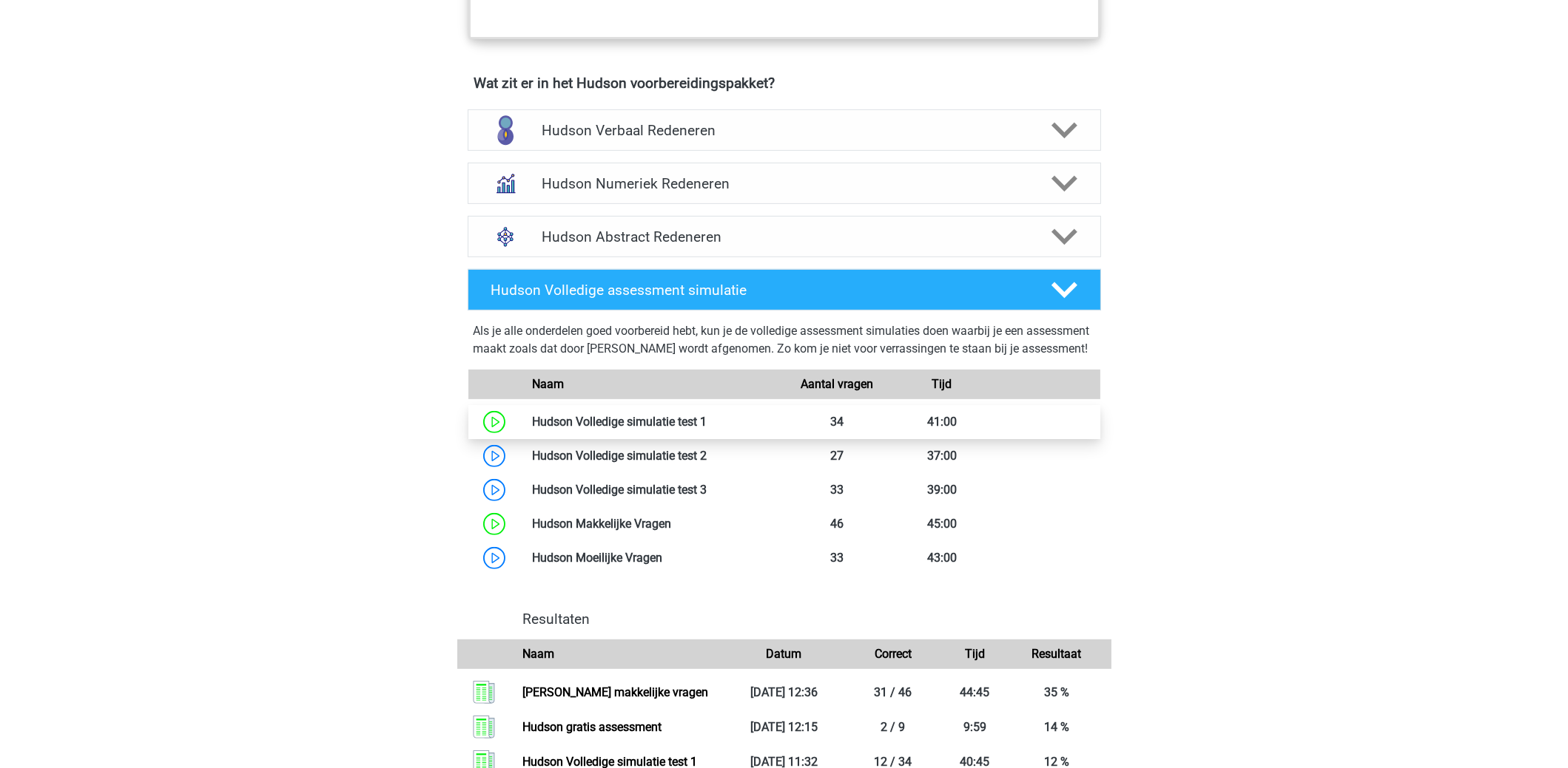
scroll to position [888, 0]
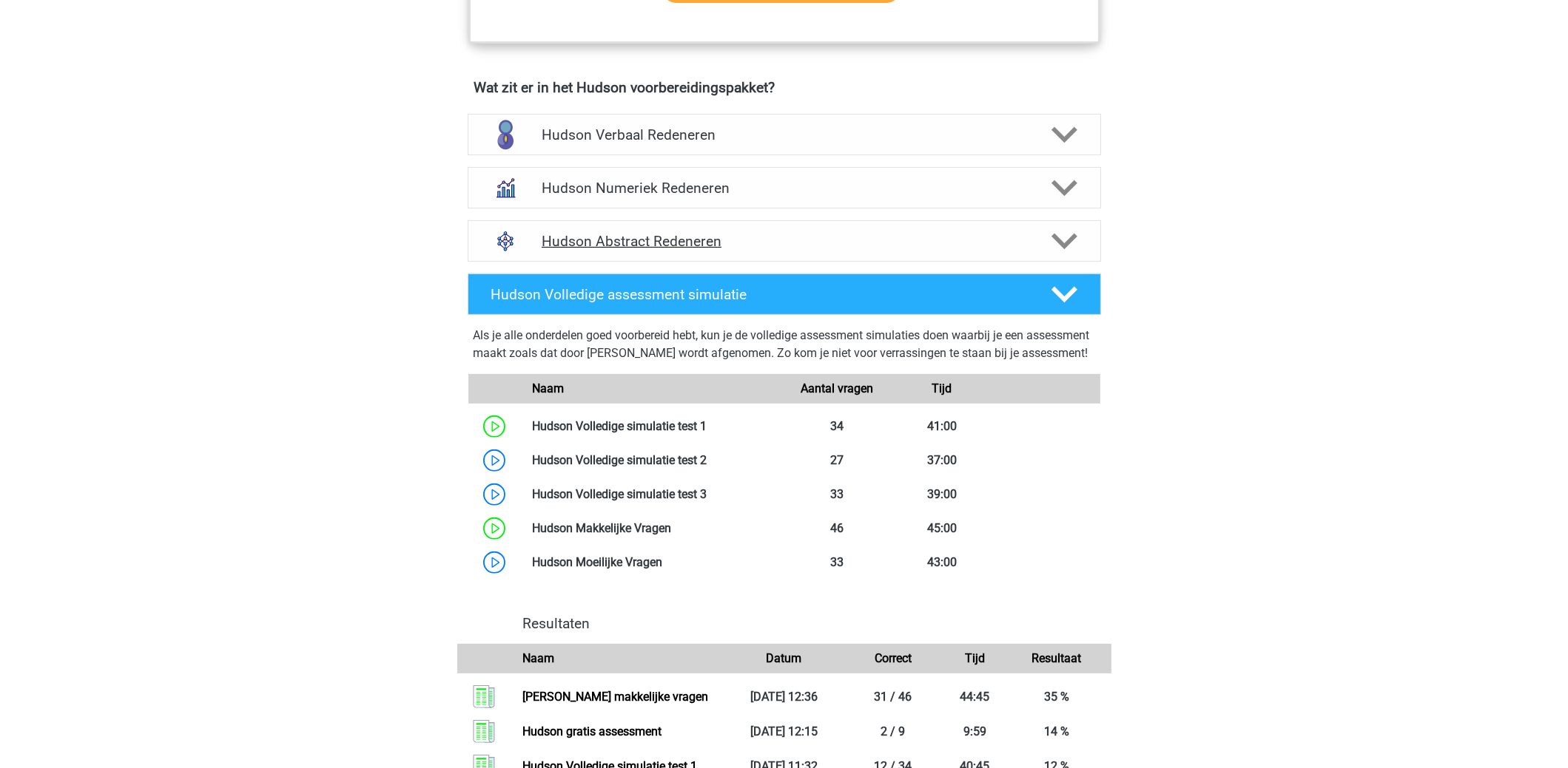
click at [648, 236] on h4 "Hudson Abstract Redeneren" at bounding box center [783, 242] width 485 height 17
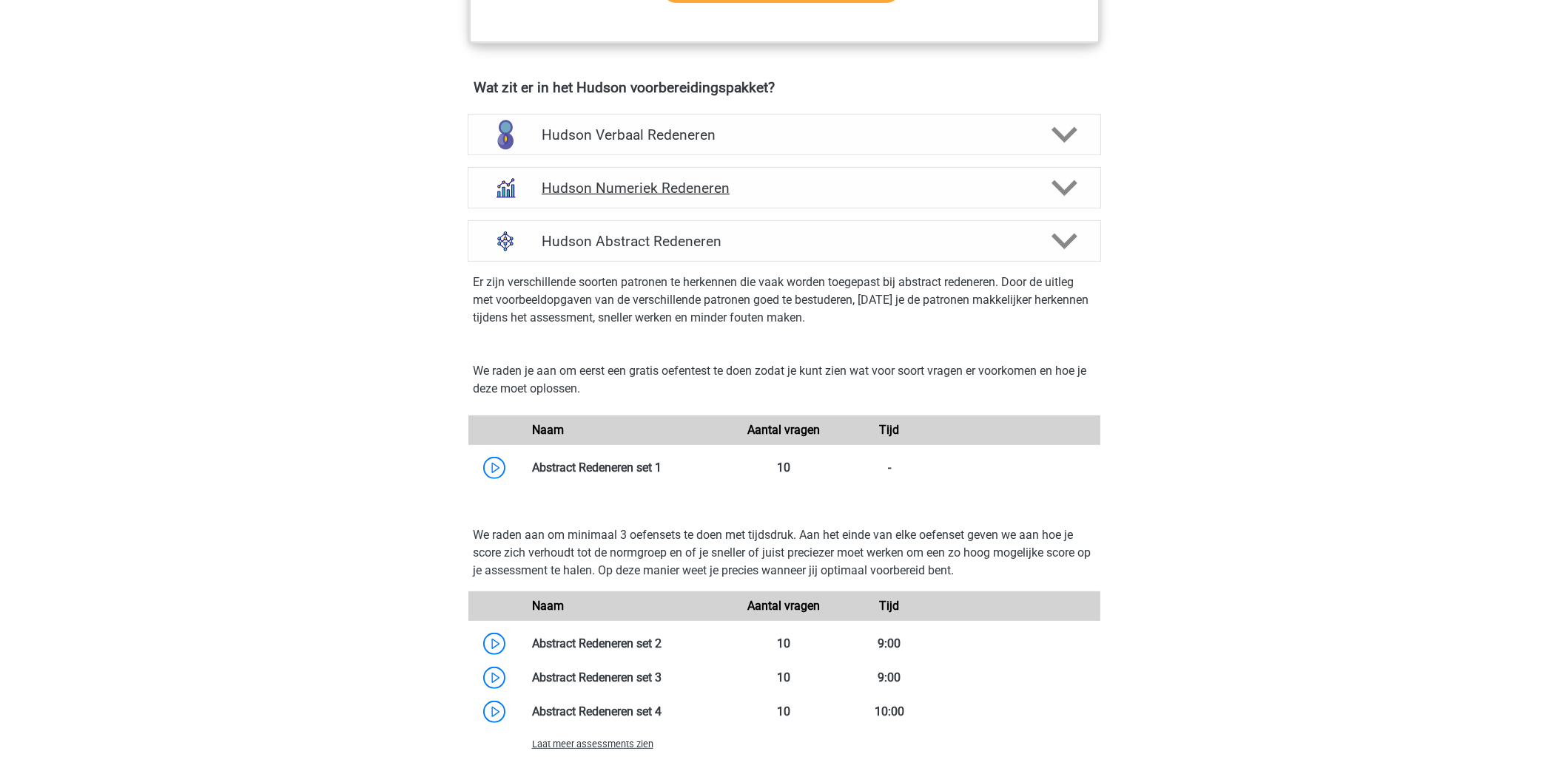
click at [572, 189] on h4 "Hudson Numeriek Redeneren" at bounding box center [783, 188] width 485 height 17
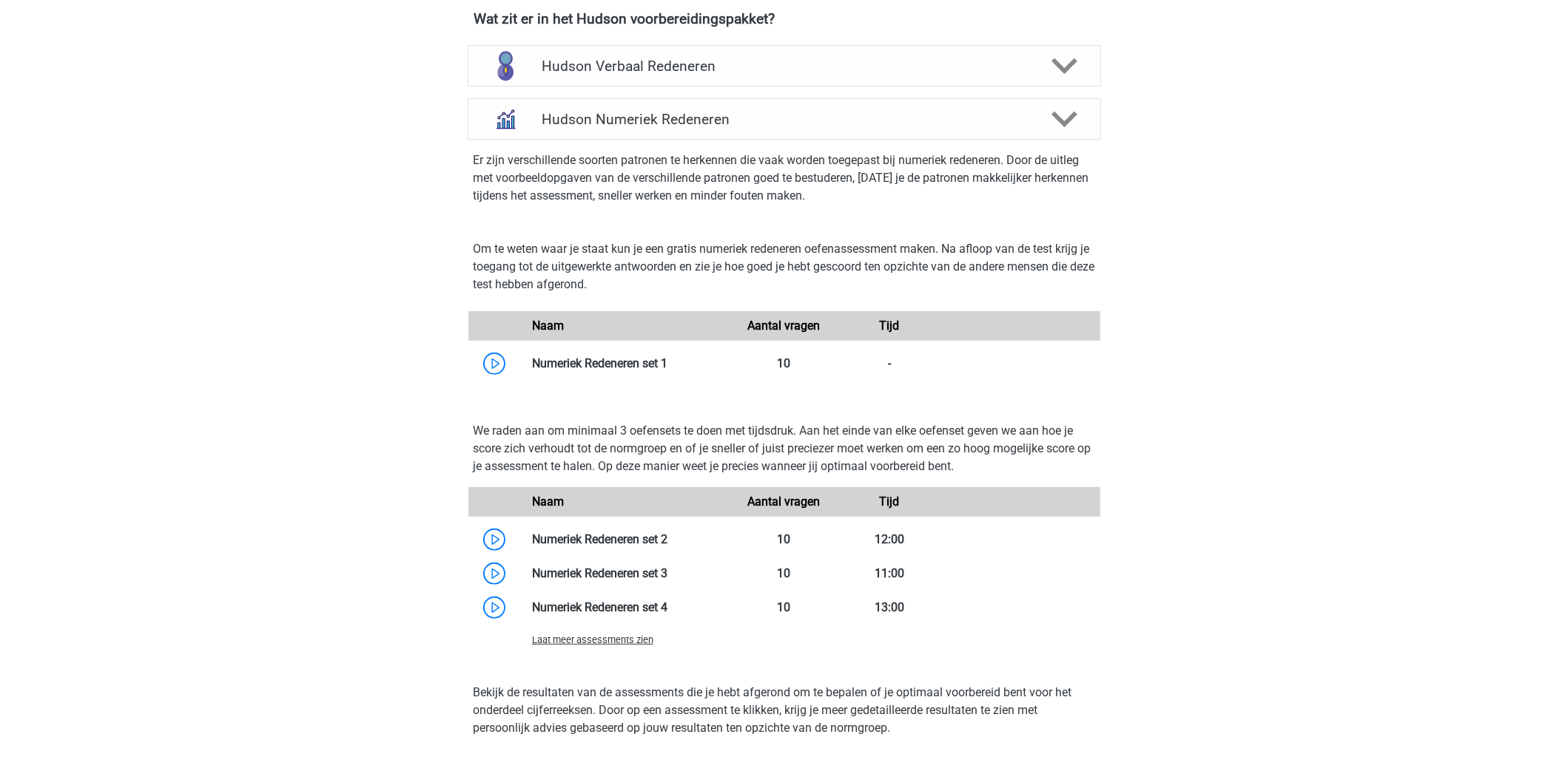
scroll to position [961, 0]
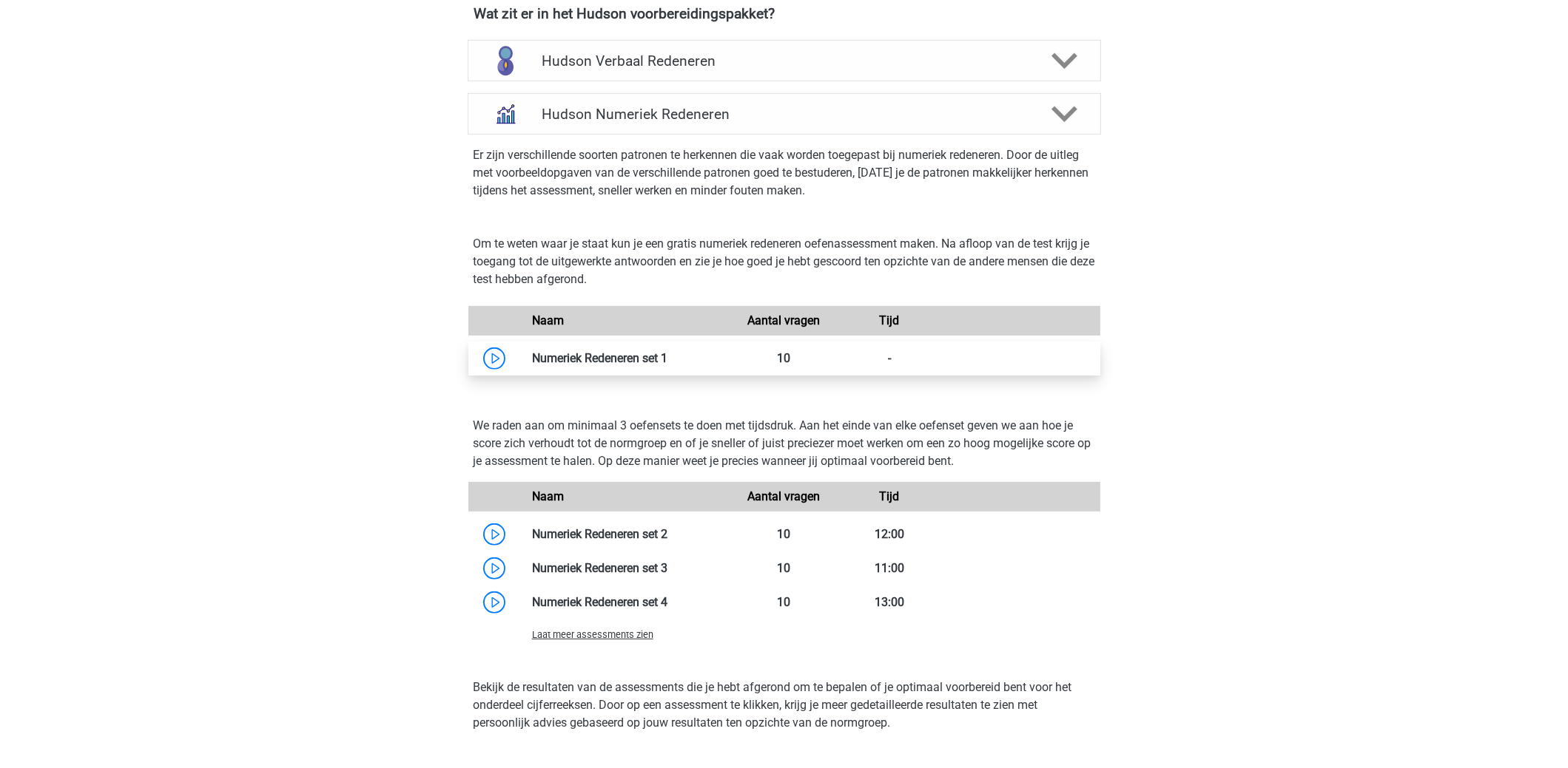
click at [667, 351] on link at bounding box center [667, 358] width 0 height 14
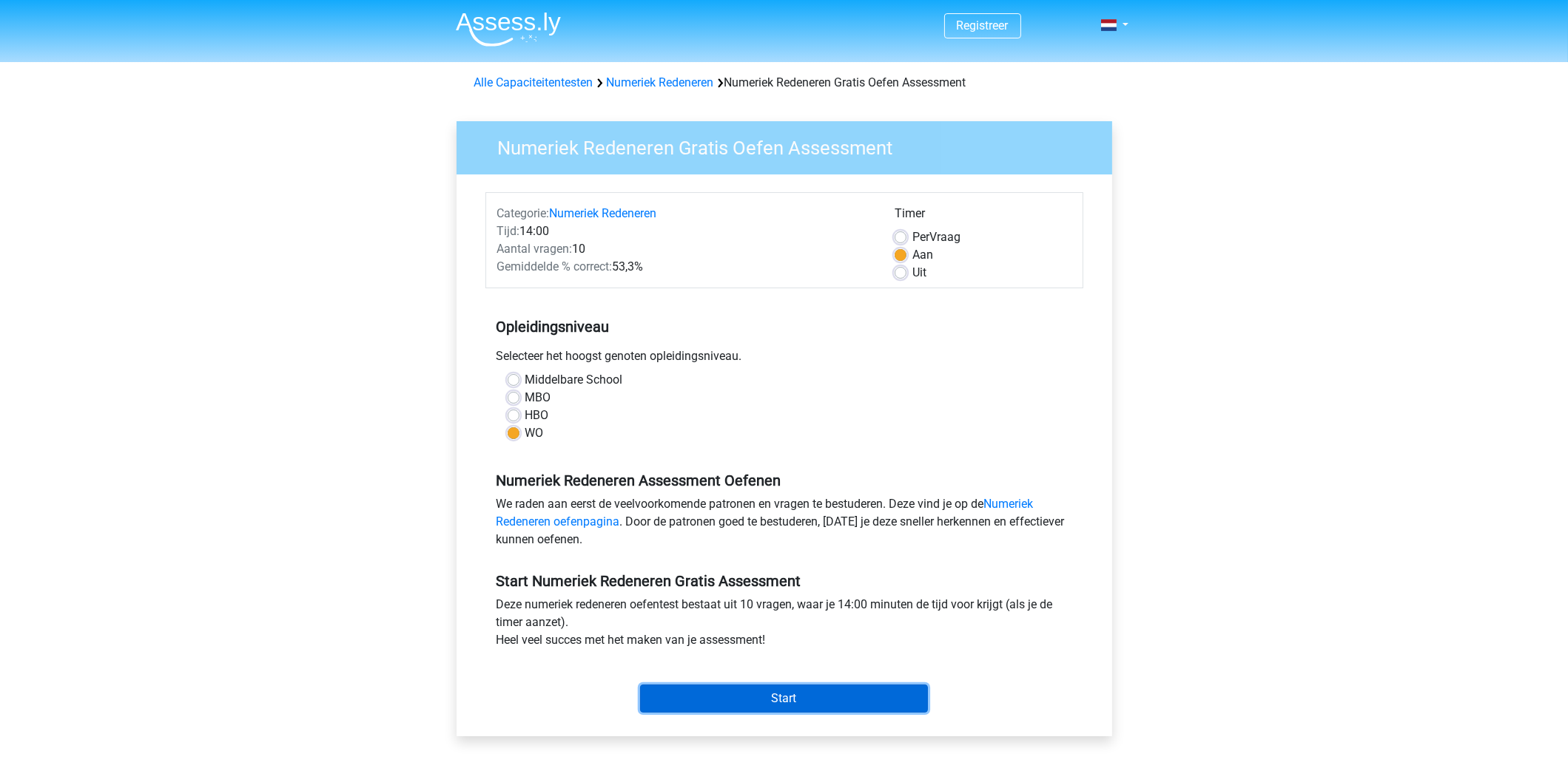
click at [872, 691] on input "Start" at bounding box center [784, 699] width 288 height 28
click at [826, 698] on input "Start" at bounding box center [784, 699] width 288 height 28
